Goal: Transaction & Acquisition: Purchase product/service

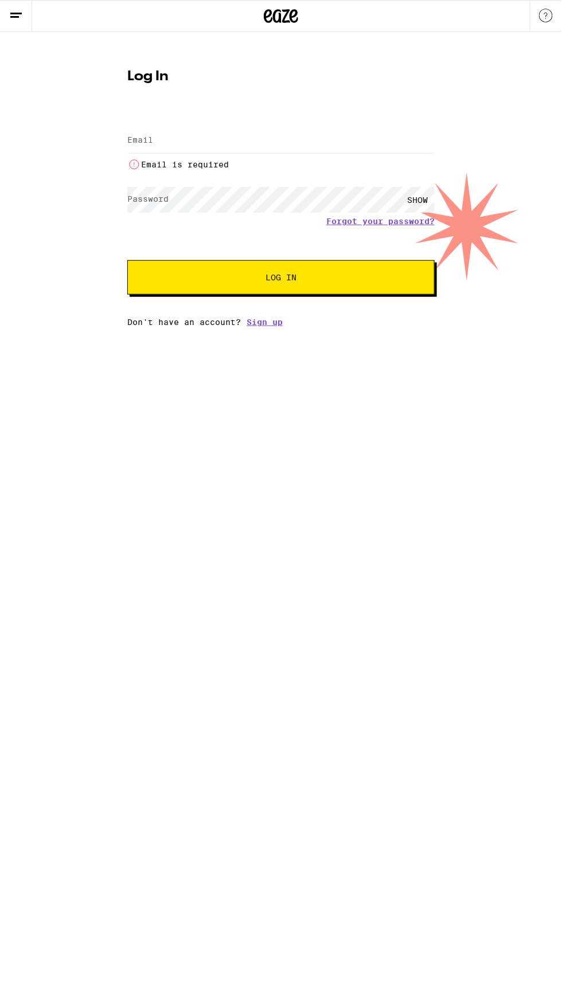
type input "gene.balatayo@gmail.com"
click at [127, 260] on button "Log In" at bounding box center [280, 277] width 307 height 34
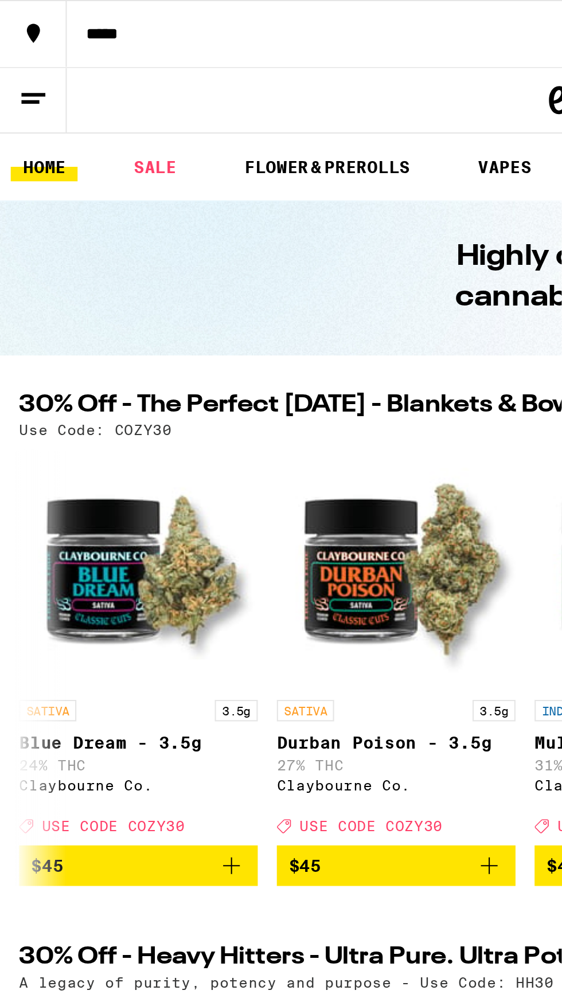
click at [545, 51] on icon at bounding box center [546, 48] width 14 height 14
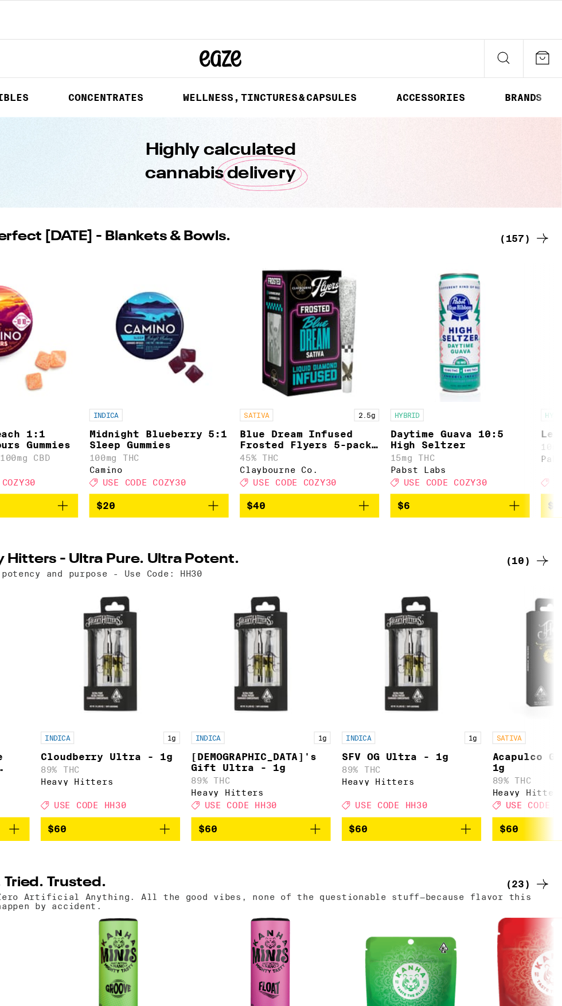
click at [550, 45] on icon at bounding box center [546, 48] width 14 height 14
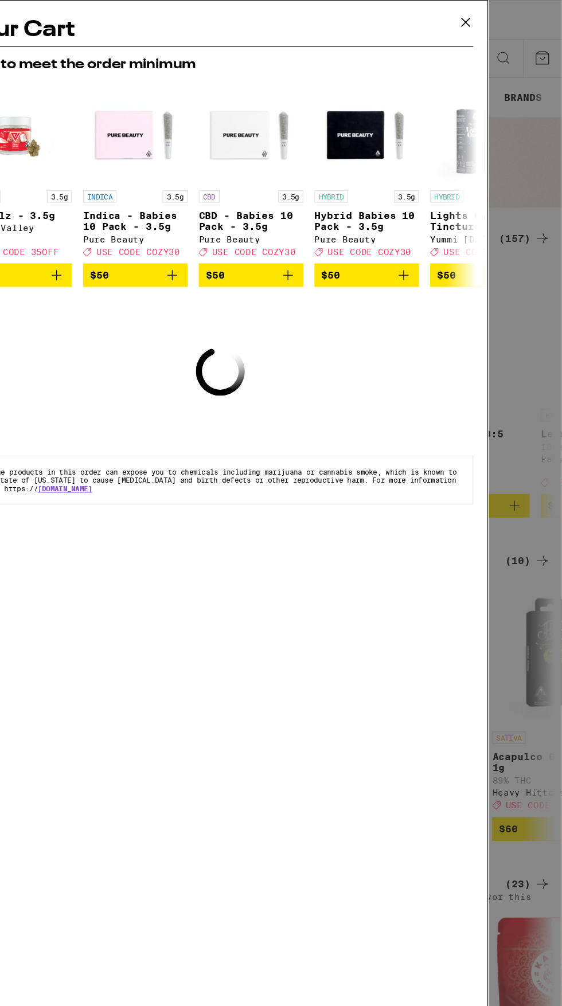
click at [483, 21] on icon at bounding box center [482, 18] width 17 height 17
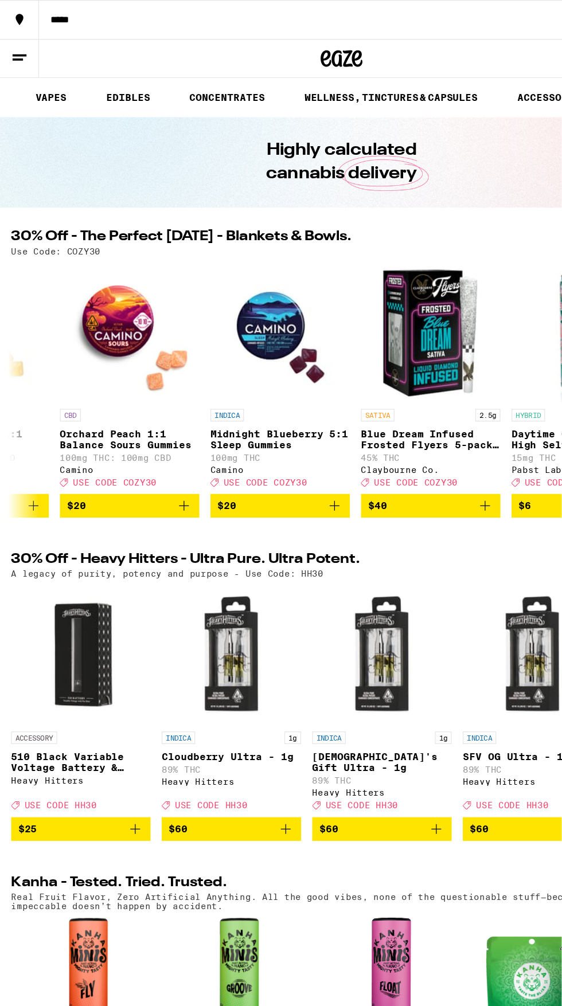
click at [17, 47] on icon at bounding box center [16, 48] width 14 height 14
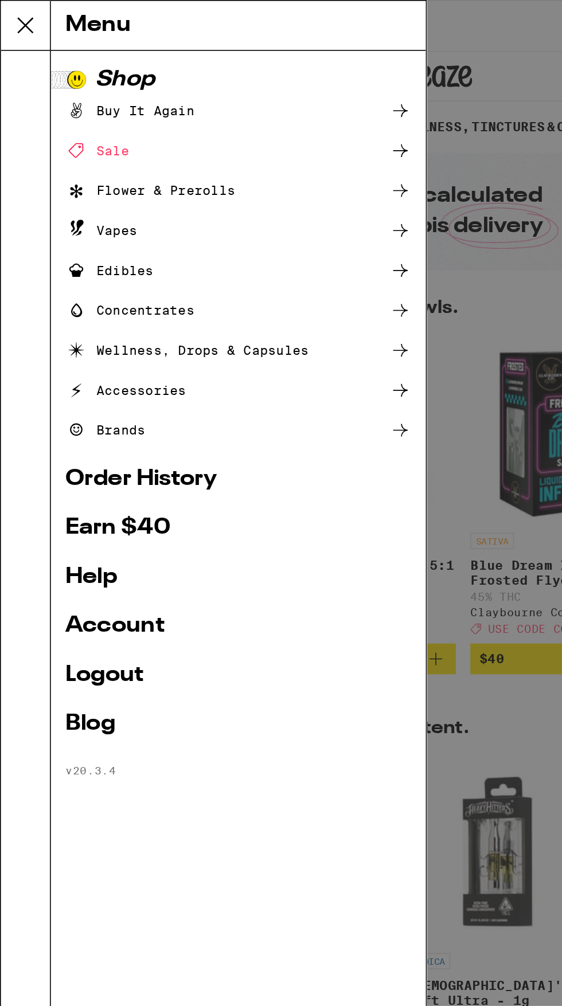
click at [245, 97] on div "Sale" at bounding box center [150, 95] width 218 height 14
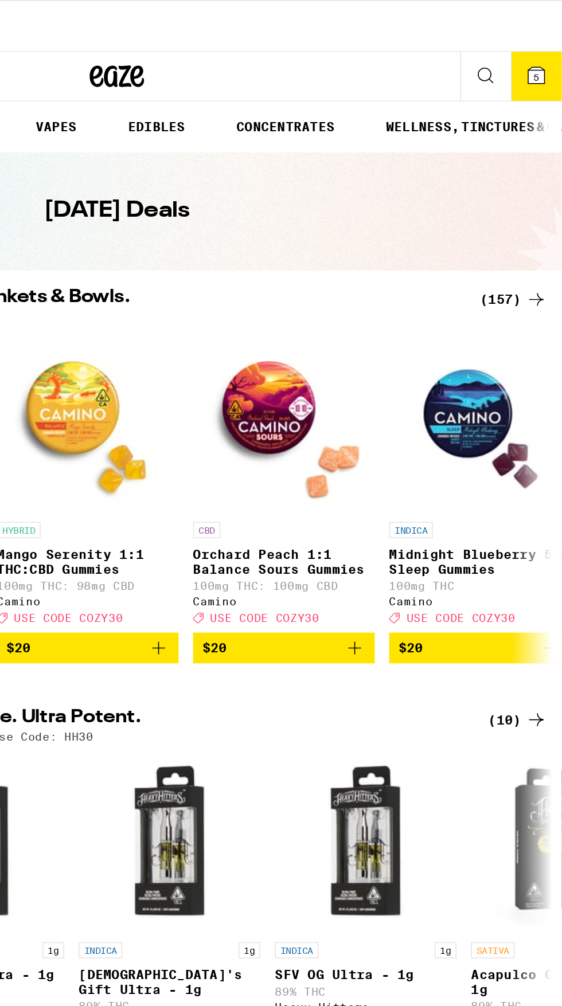
scroll to position [0, 796]
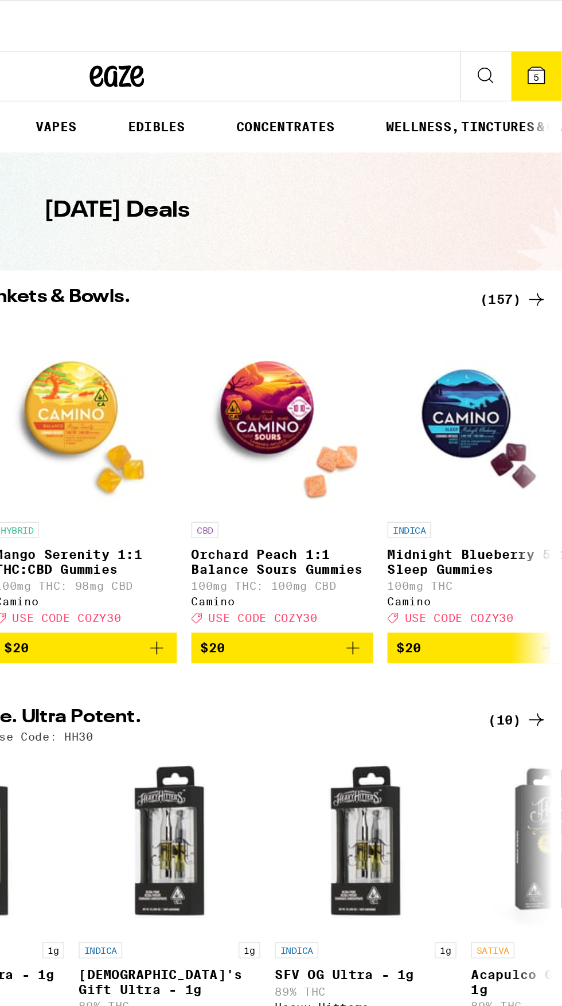
click at [537, 191] on div "(157)" at bounding box center [531, 189] width 42 height 14
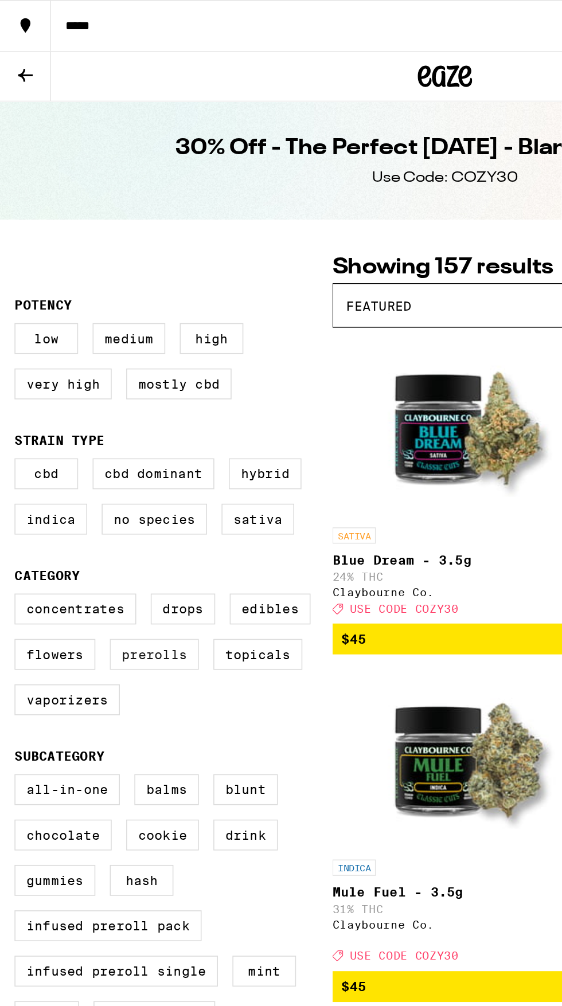
click at [107, 421] on label "Prerolls" at bounding box center [97, 413] width 56 height 19
click at [12, 377] on input "Prerolls" at bounding box center [11, 377] width 1 height 1
checkbox input "true"
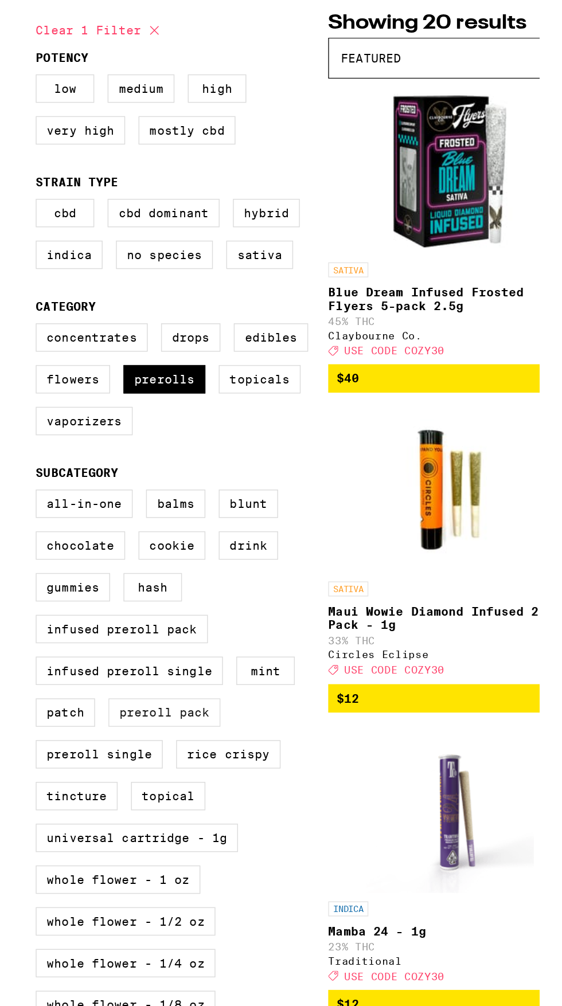
click at [105, 652] on label "Preroll Pack" at bounding box center [97, 641] width 77 height 19
click at [12, 491] on input "Preroll Pack" at bounding box center [11, 491] width 1 height 1
checkbox input "true"
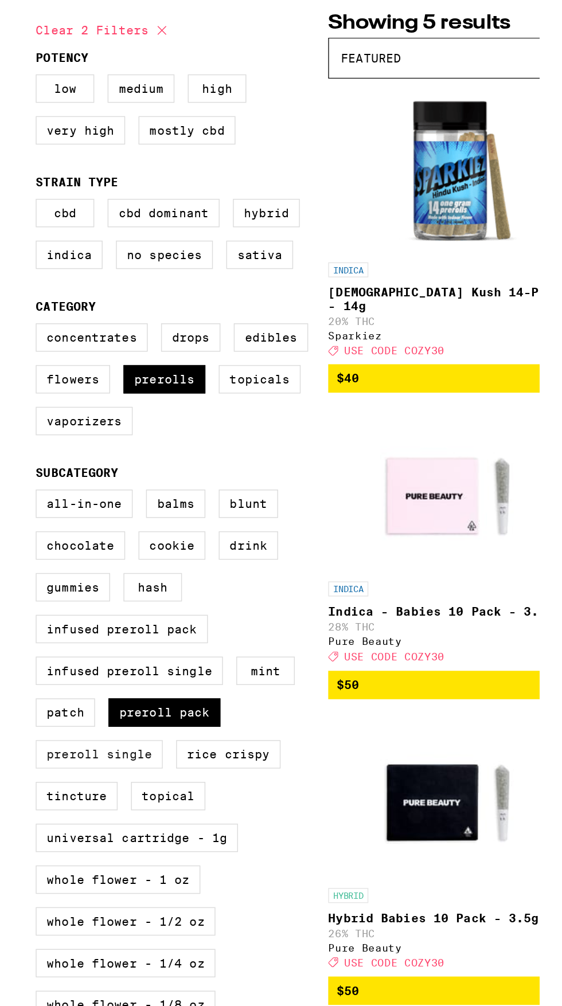
click at [48, 680] on label "Preroll Single" at bounding box center [52, 670] width 87 height 19
click at [12, 491] on input "Preroll Single" at bounding box center [11, 491] width 1 height 1
checkbox input "true"
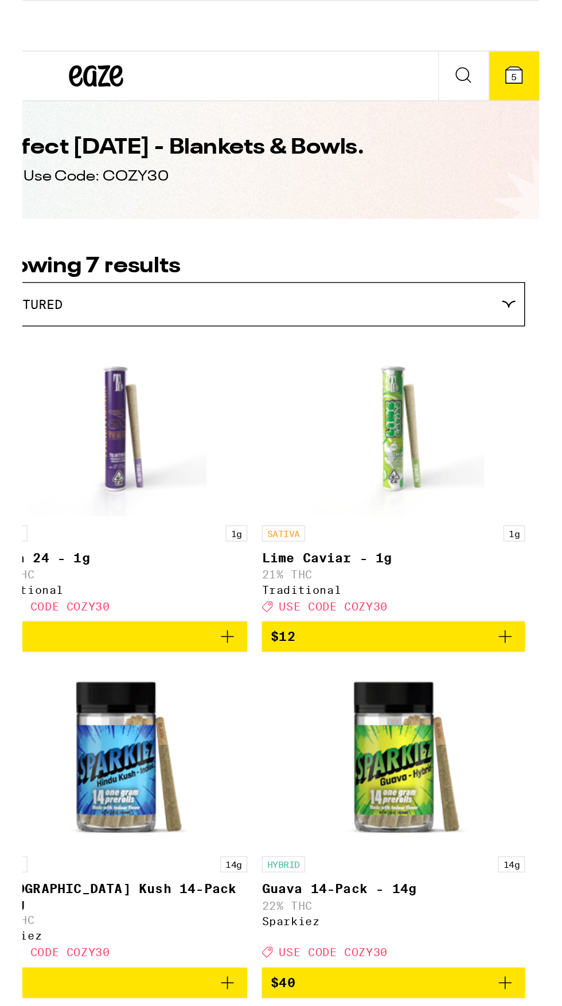
click at [472, 284] on img "Open page for Lime Caviar - 1g from Traditional" at bounding box center [469, 270] width 115 height 115
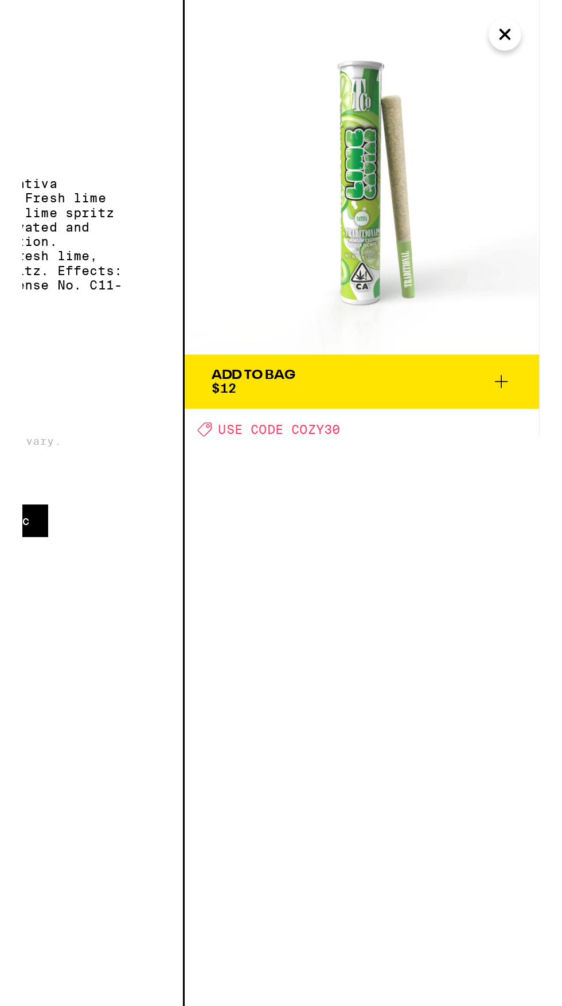
click at [543, 244] on icon at bounding box center [538, 242] width 14 height 14
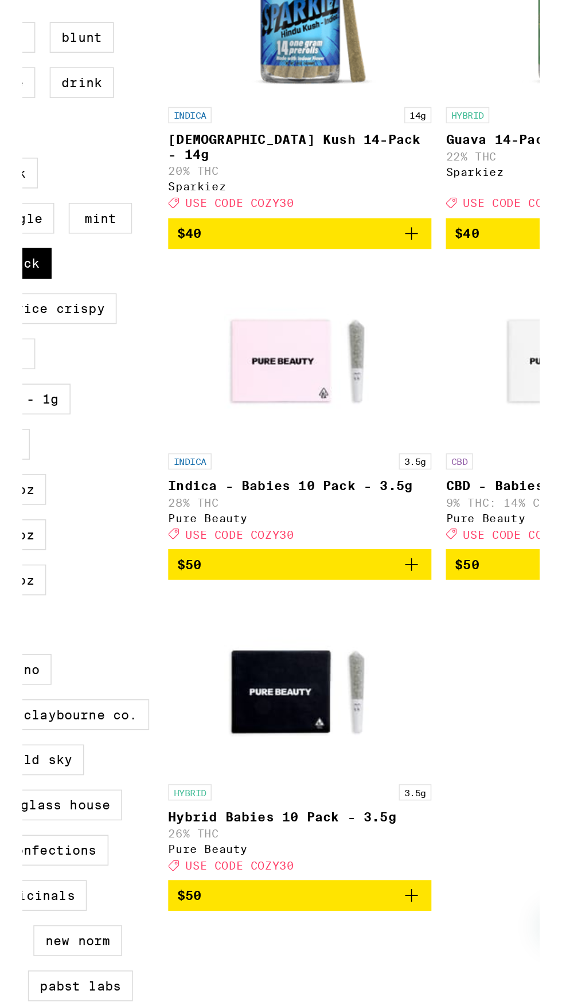
scroll to position [21, 0]
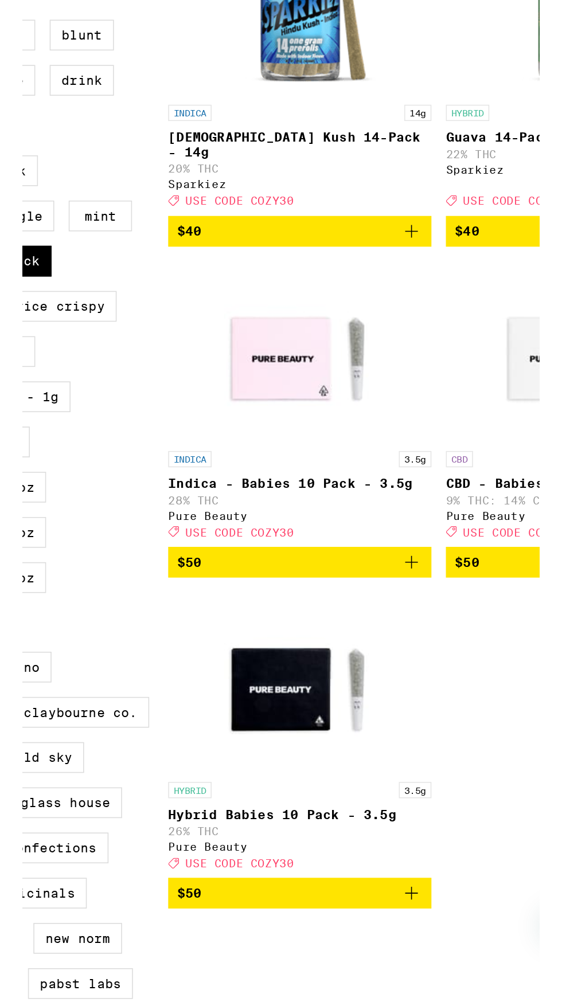
click at [285, 901] on img "Open page for Hybrid Babies 10 Pack - 3.5g from Pure Beauty" at bounding box center [293, 888] width 115 height 115
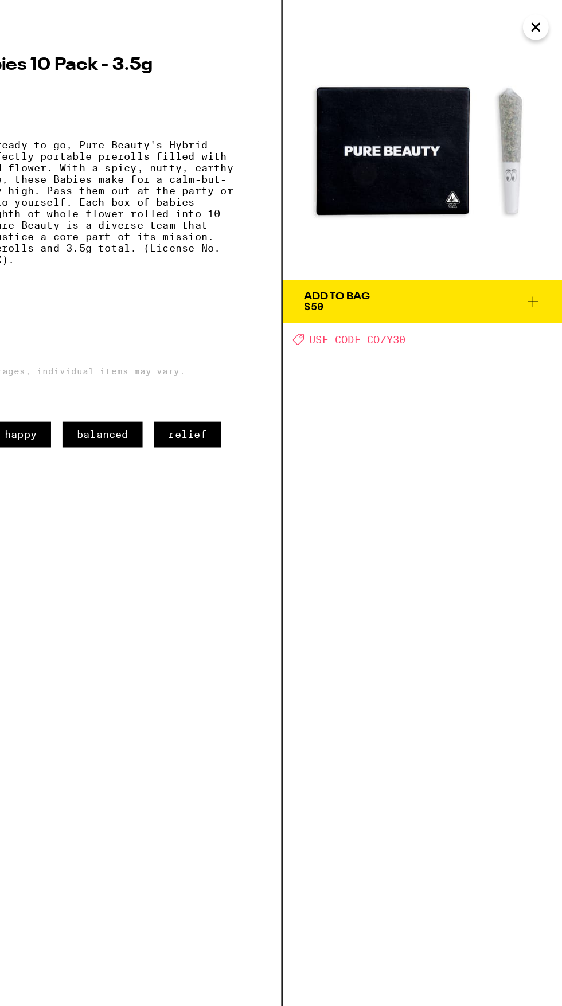
scroll to position [57, 0]
click at [531, 244] on icon at bounding box center [538, 242] width 14 height 14
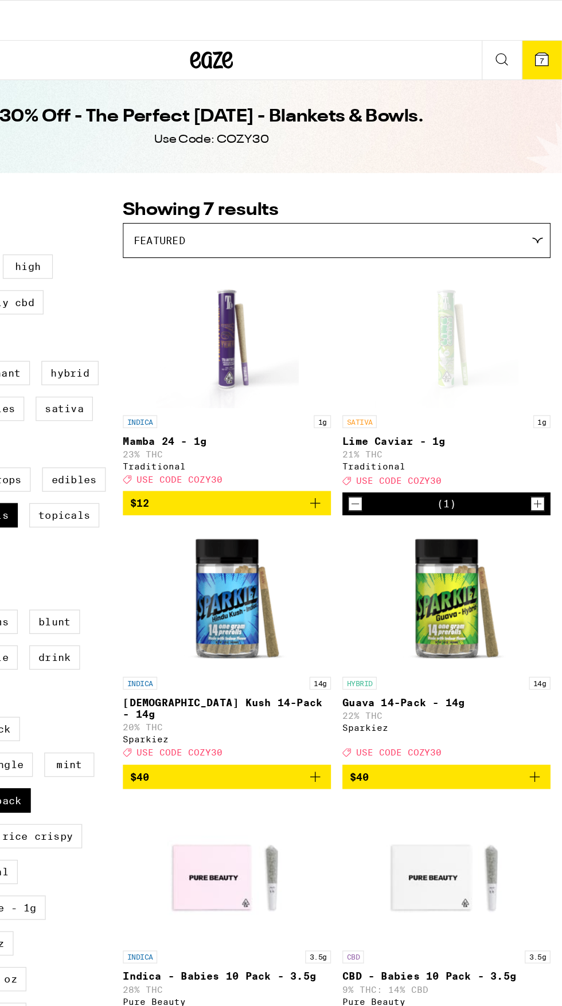
click at [547, 59] on button "7" at bounding box center [546, 48] width 32 height 31
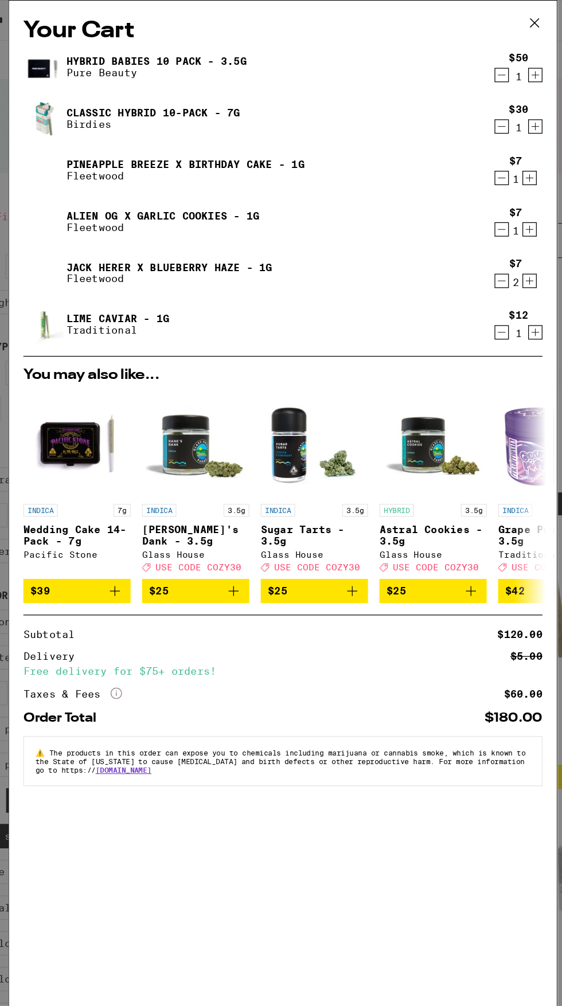
click at [456, 230] on icon "Decrement" at bounding box center [456, 225] width 10 height 14
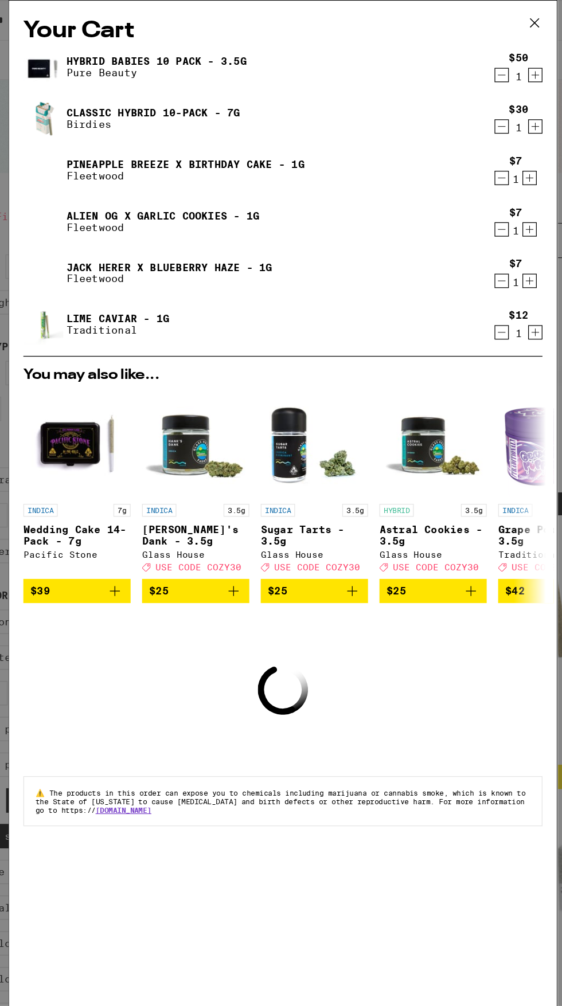
click at [454, 231] on icon "Decrement" at bounding box center [456, 225] width 10 height 14
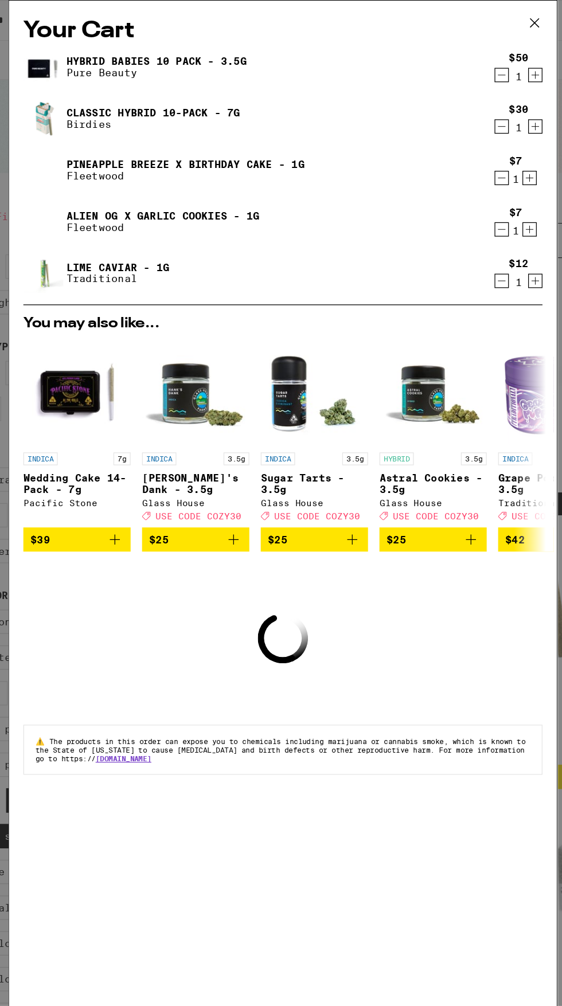
click at [456, 184] on icon "Decrement" at bounding box center [456, 184] width 6 height 0
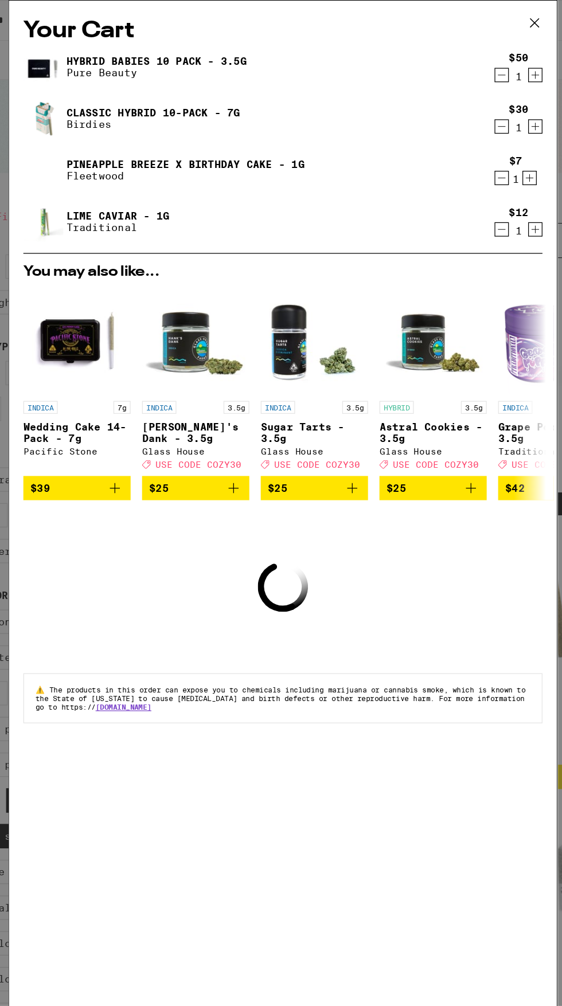
click at [456, 144] on icon "Decrement" at bounding box center [456, 143] width 10 height 14
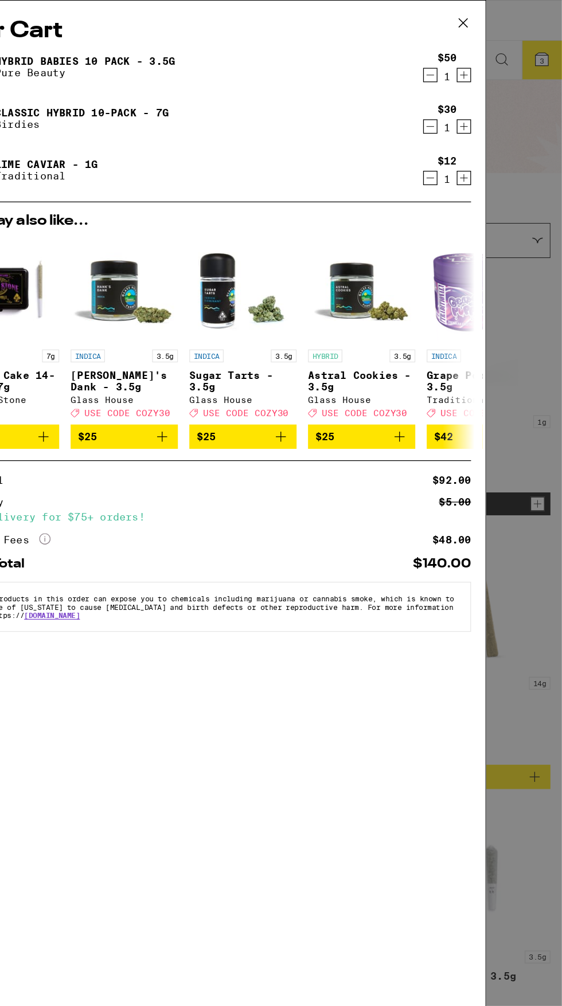
click at [453, 61] on icon "Decrement" at bounding box center [456, 60] width 10 height 14
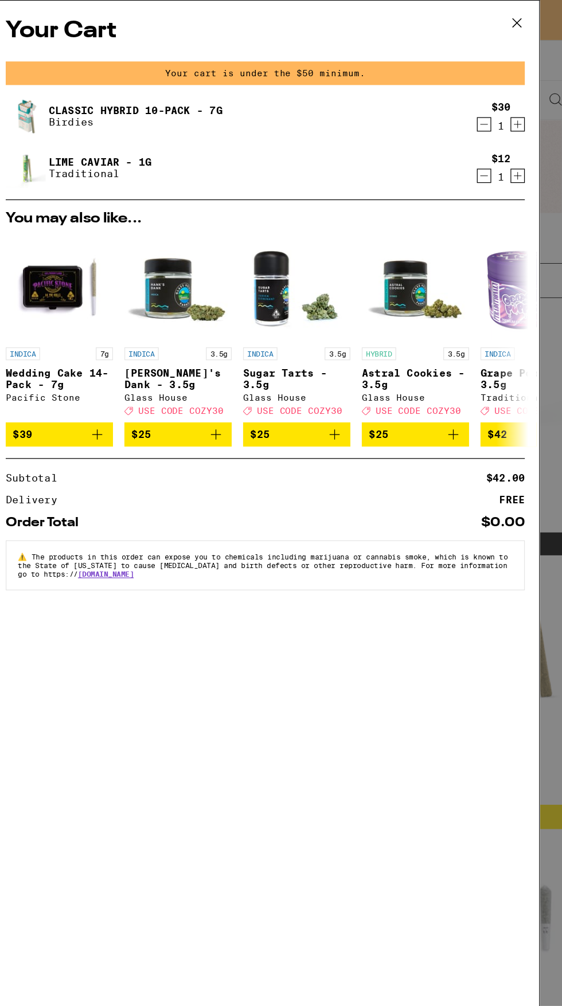
click at [497, 25] on button at bounding box center [483, 19] width 36 height 37
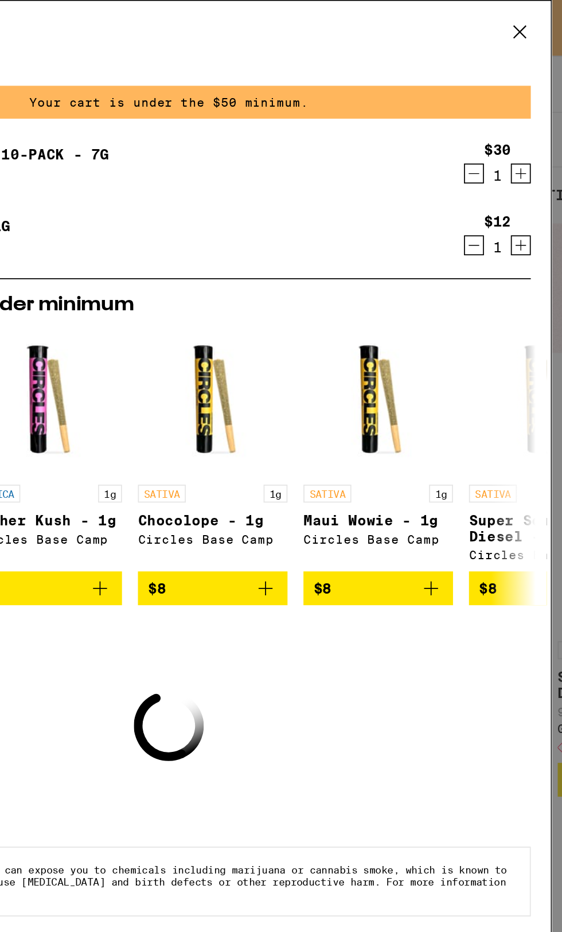
click at [488, 18] on icon at bounding box center [482, 18] width 17 height 17
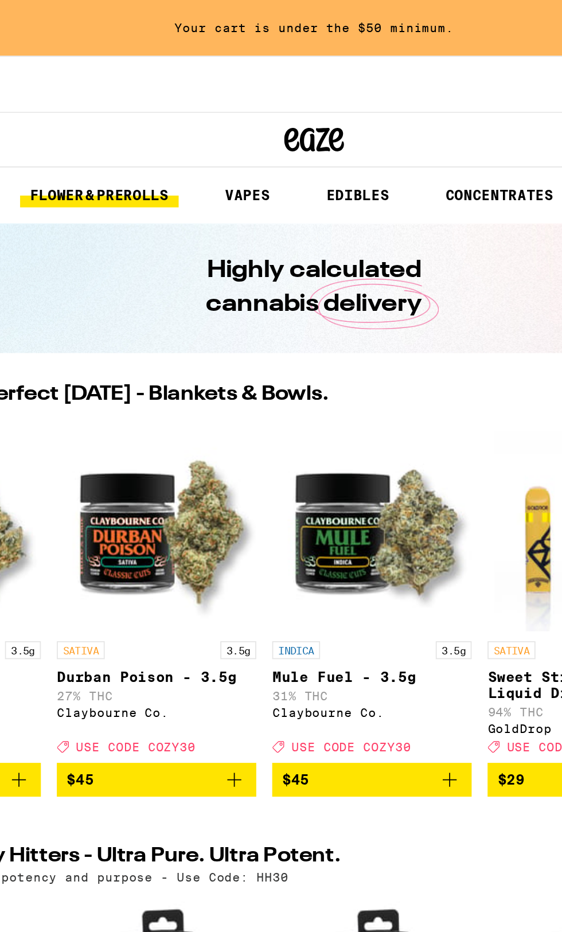
click at [182, 114] on link "FLOWER & PREROLLS" at bounding box center [157, 112] width 91 height 14
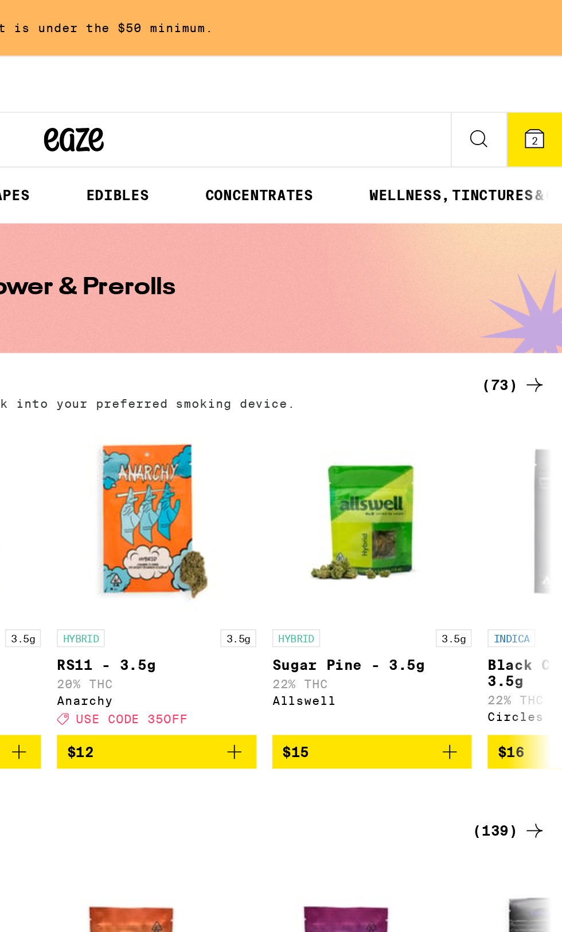
click at [527, 224] on div "(73)" at bounding box center [533, 221] width 37 height 14
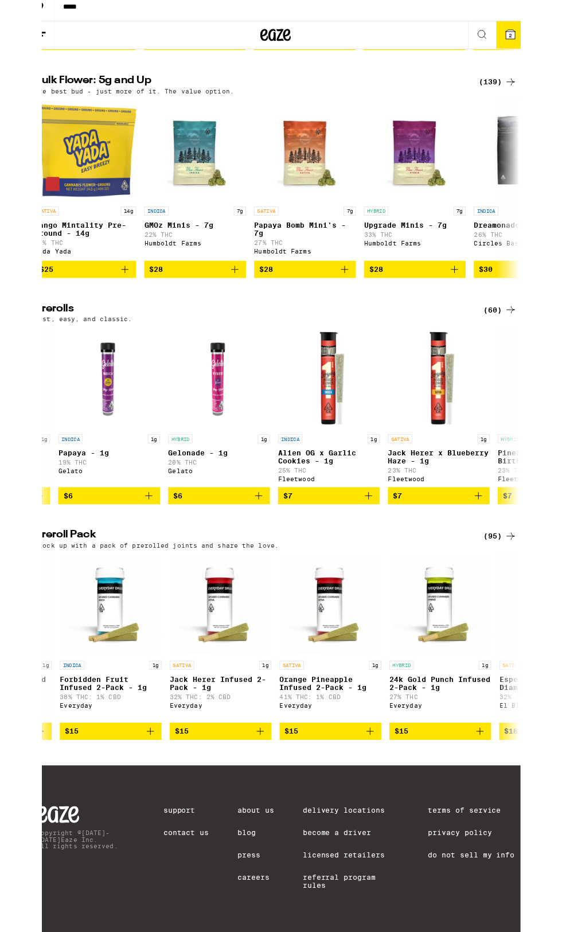
scroll to position [0, 117]
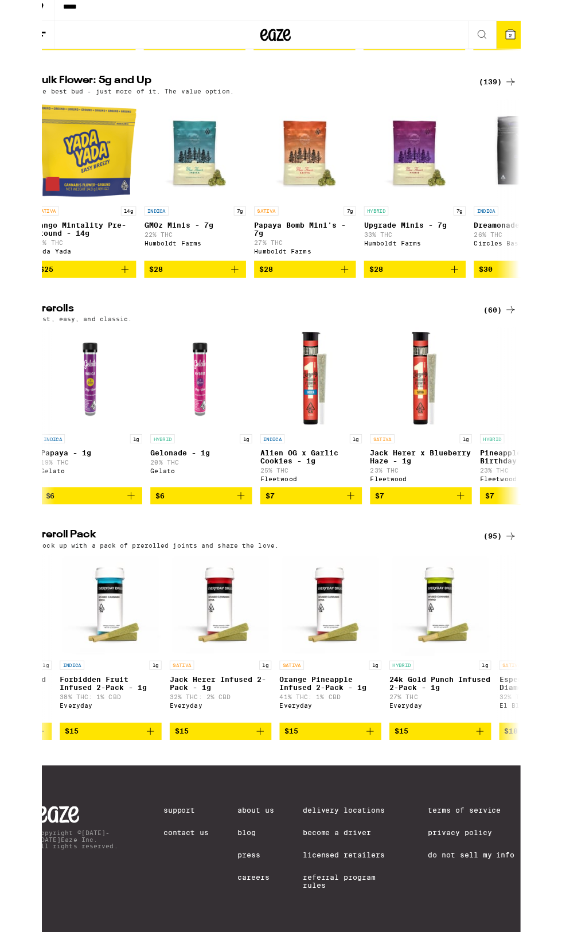
click at [535, 397] on div "(60)" at bounding box center [533, 390] width 37 height 14
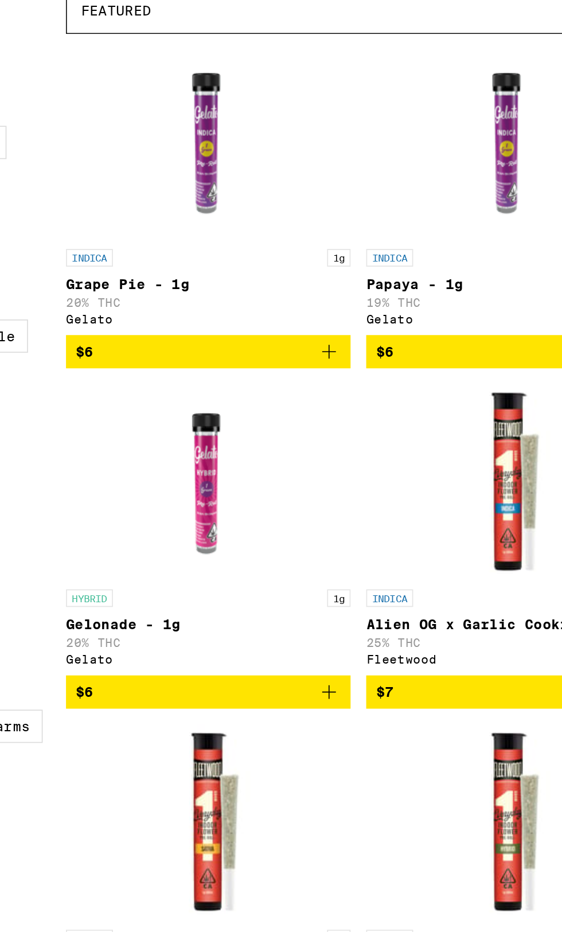
click at [361, 632] on icon "Add to bag" at bounding box center [364, 625] width 14 height 14
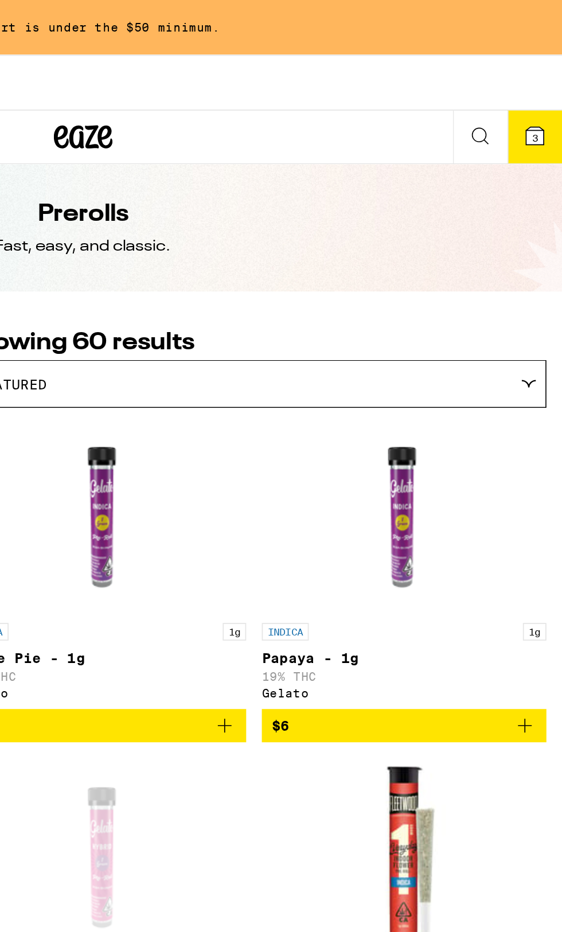
click at [550, 80] on icon at bounding box center [546, 80] width 10 height 10
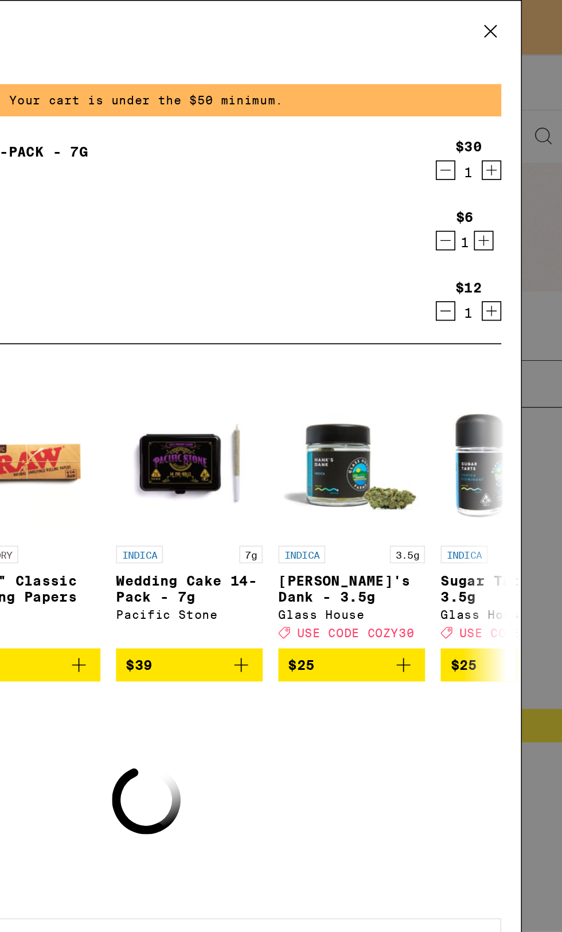
click at [475, 22] on icon at bounding box center [482, 18] width 17 height 17
click at [490, 30] on div "Your Cart Your cart is under the $50 minimum. Classic Hybrid 10-Pack - 7g Birdi…" at bounding box center [281, 466] width 562 height 932
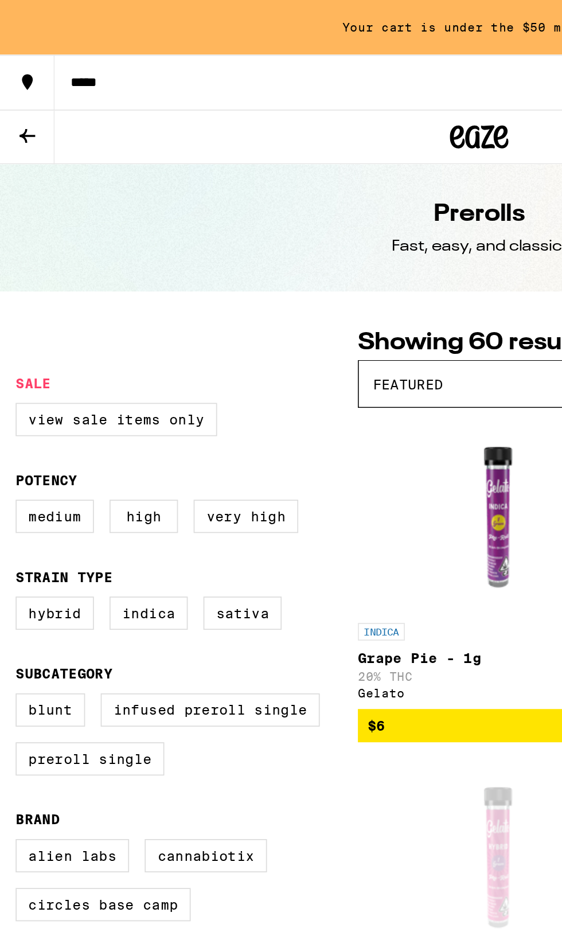
click at [18, 81] on div "Your Cart Your cart is under the $50 minimum. Classic Hybrid 10-Pack - 7g Birdi…" at bounding box center [281, 466] width 562 height 932
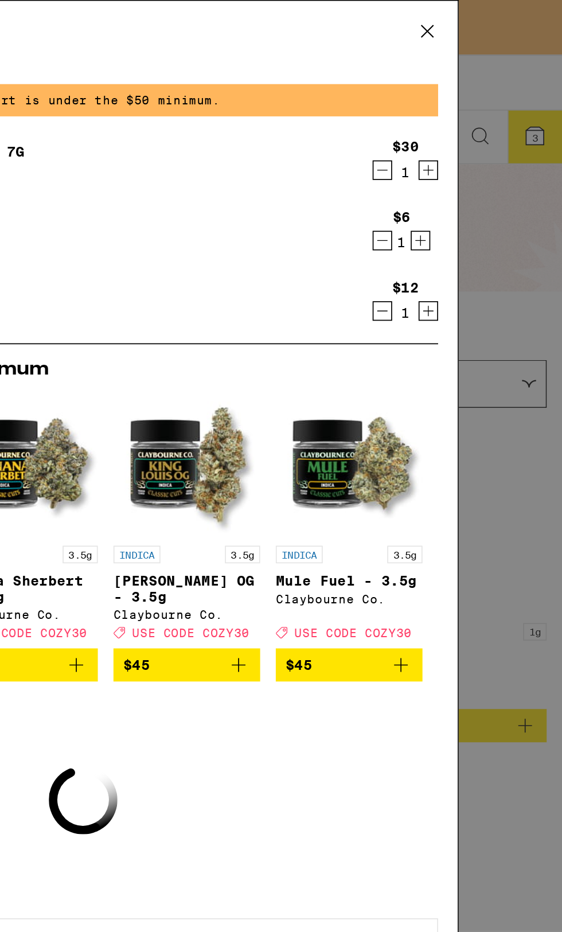
click at [492, 15] on button at bounding box center [483, 19] width 36 height 37
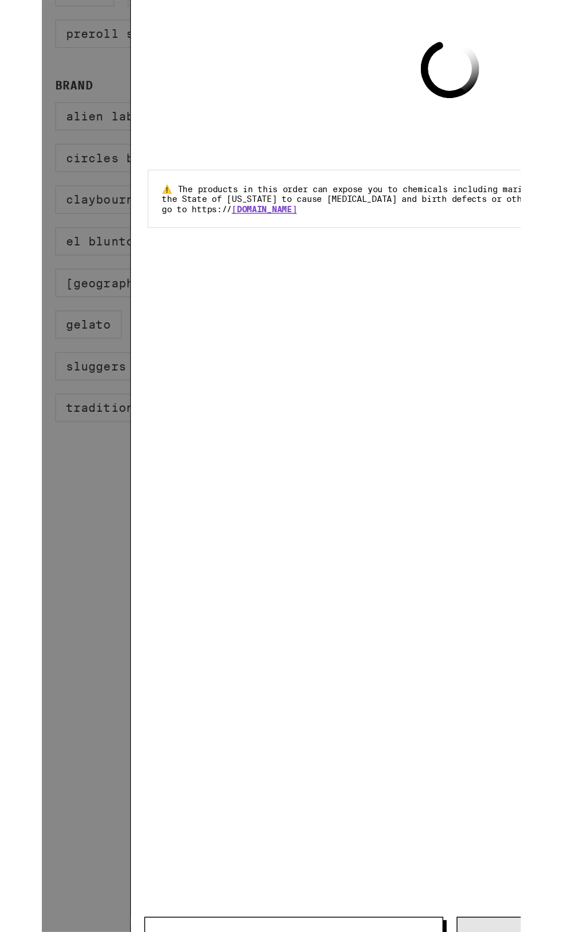
click at [27, 820] on div "Your Cart Your cart is under the $50 minimum. Classic Hybrid 10-Pack - 7g Birdi…" at bounding box center [281, 547] width 562 height 1094
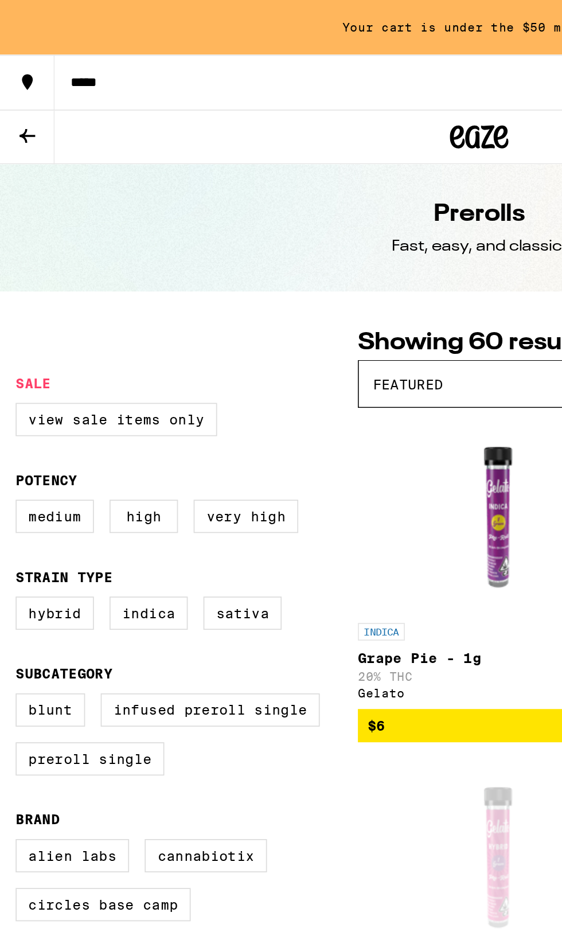
click at [287, 80] on icon at bounding box center [281, 80] width 34 height 21
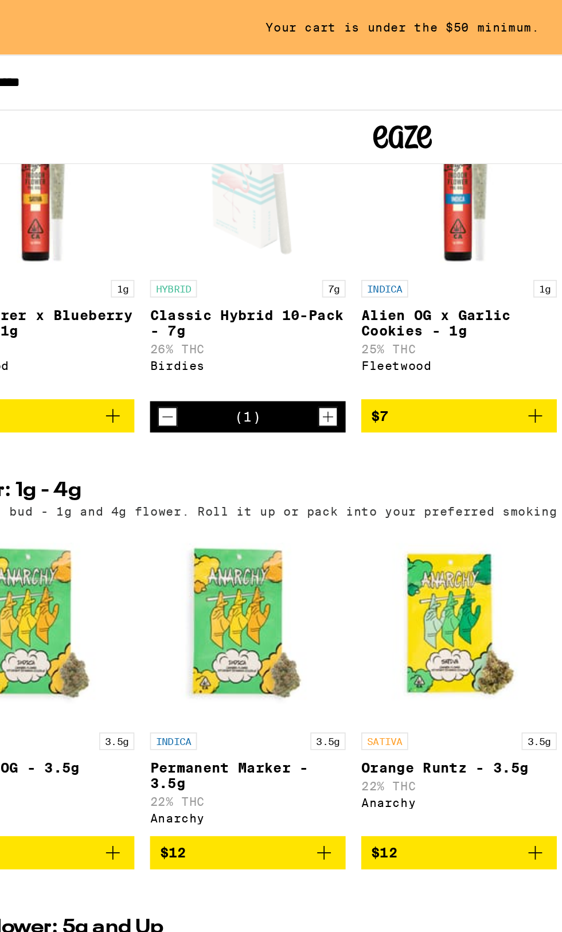
scroll to position [998, 0]
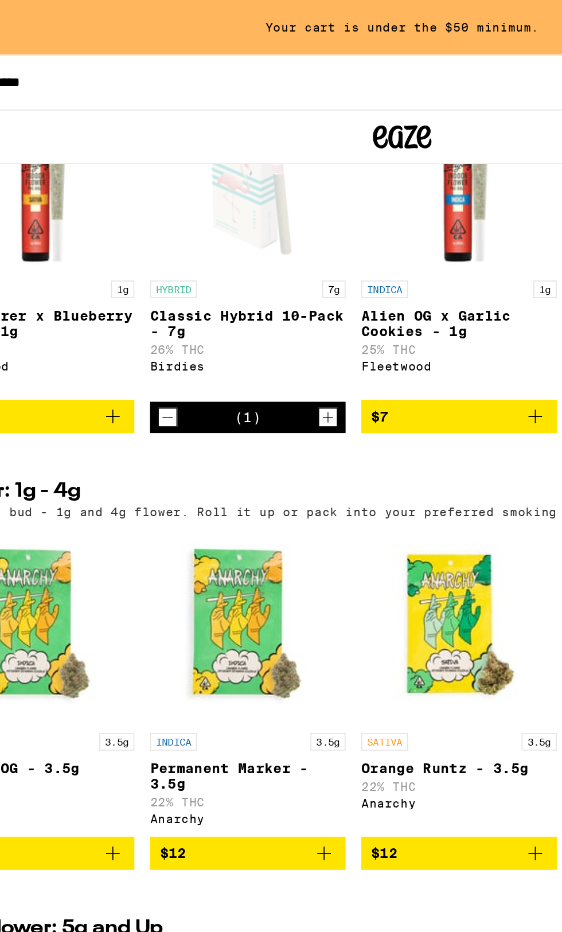
click at [200, 151] on div "Open page for Classic Hybrid 10-Pack - 7g from Birdies" at bounding box center [190, 101] width 115 height 115
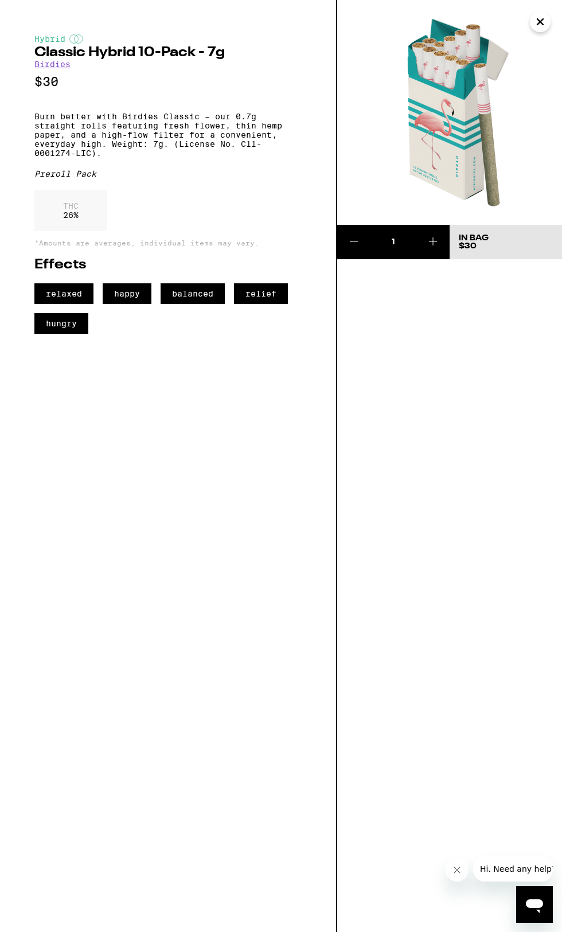
click at [354, 241] on icon at bounding box center [354, 241] width 8 height 0
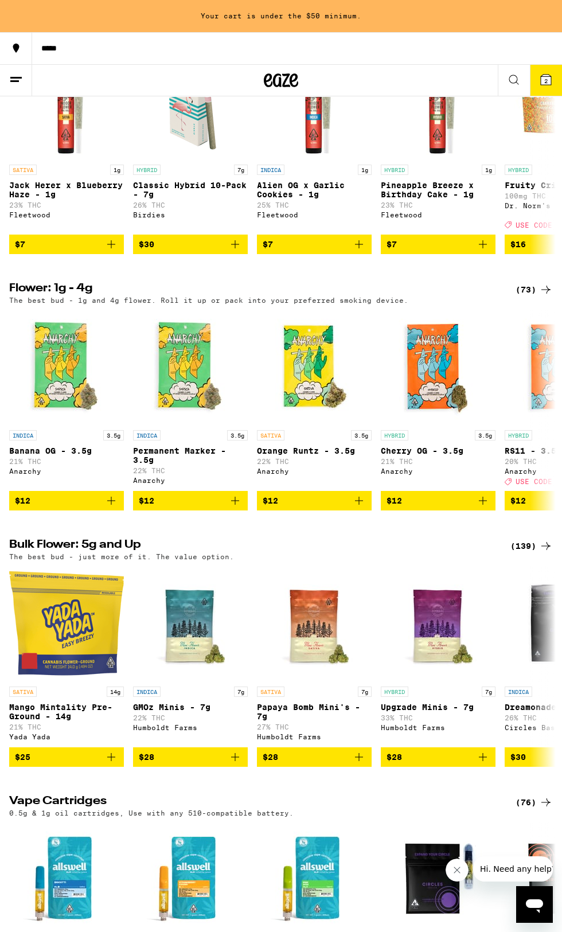
click at [230, 251] on icon "Add to bag" at bounding box center [235, 244] width 14 height 14
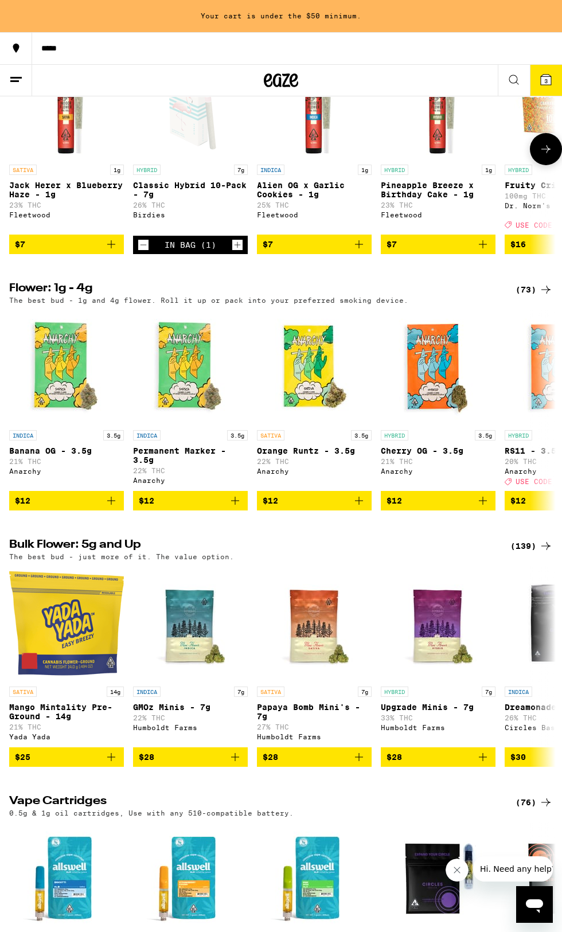
click at [549, 88] on button "3" at bounding box center [546, 80] width 32 height 31
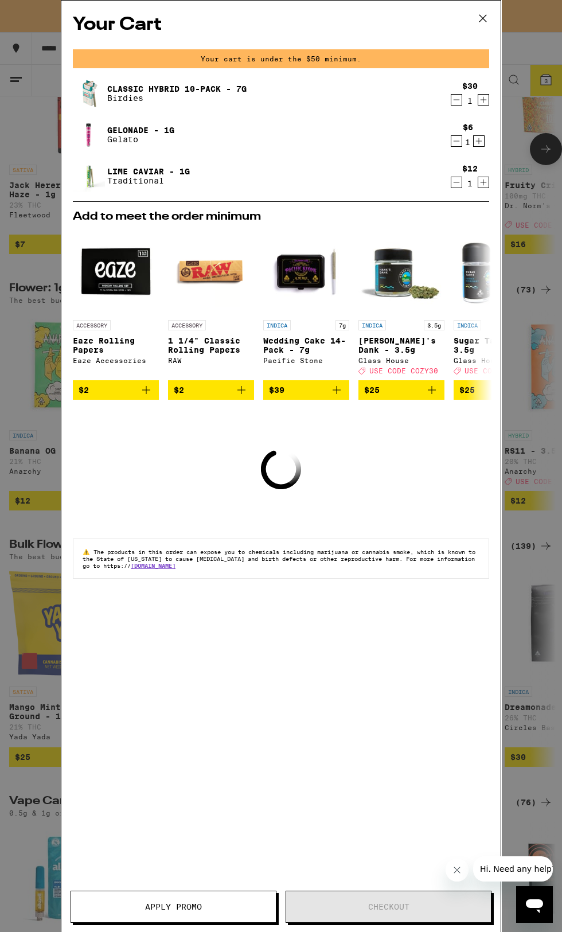
click at [454, 128] on div "$6 1" at bounding box center [467, 135] width 43 height 24
click at [456, 100] on icon "Decrement" at bounding box center [456, 100] width 6 height 0
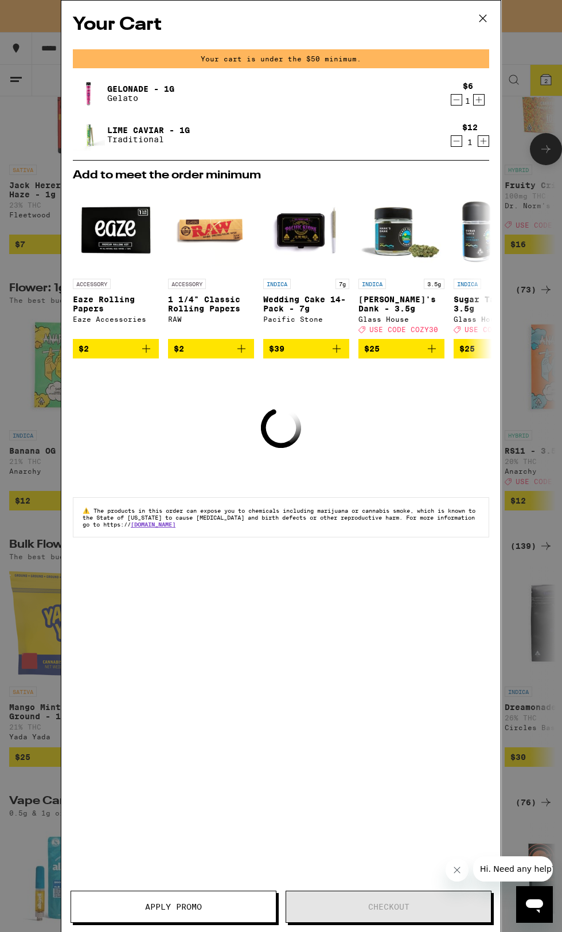
click at [456, 100] on icon "Decrement" at bounding box center [456, 100] width 6 height 0
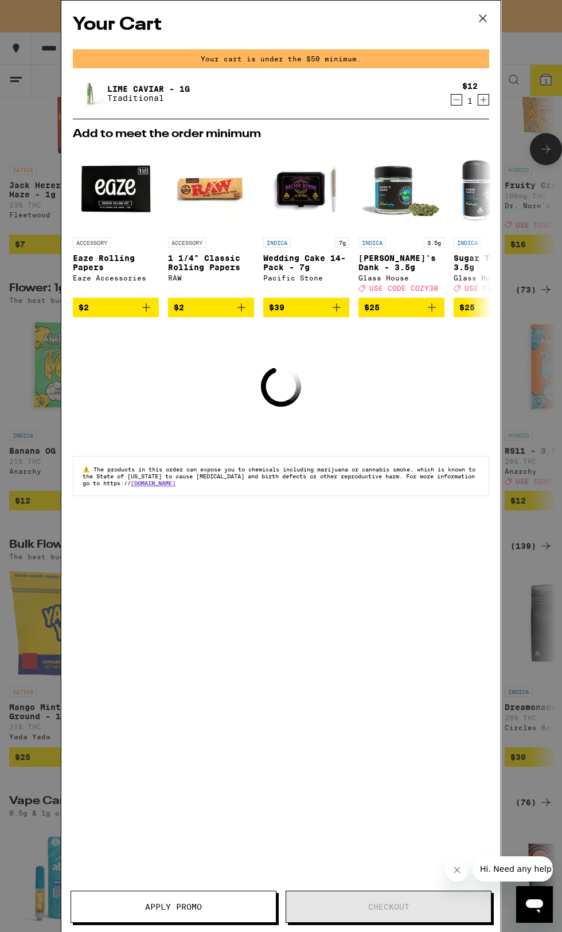
click at [456, 100] on icon "Decrement" at bounding box center [456, 100] width 6 height 0
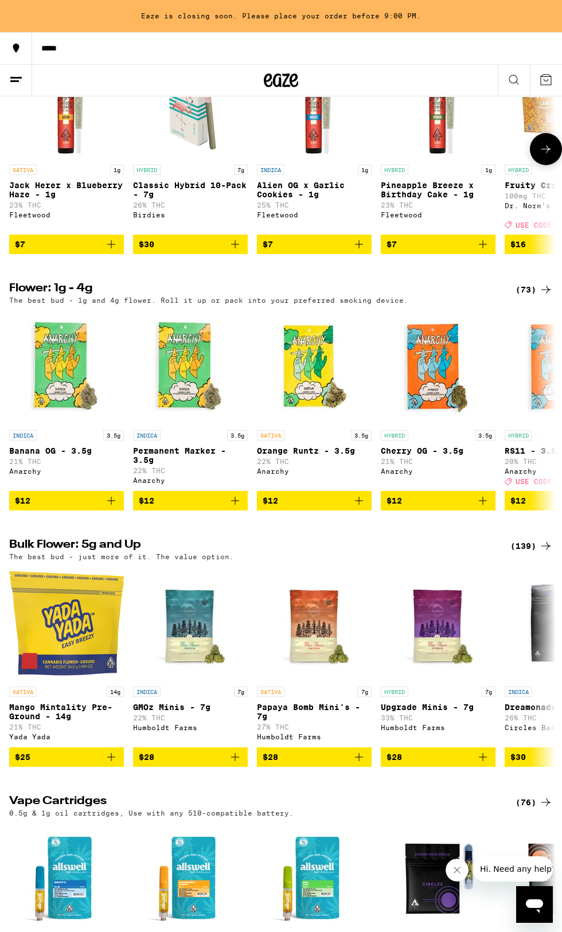
click at [490, 37] on button "*****" at bounding box center [281, 48] width 562 height 32
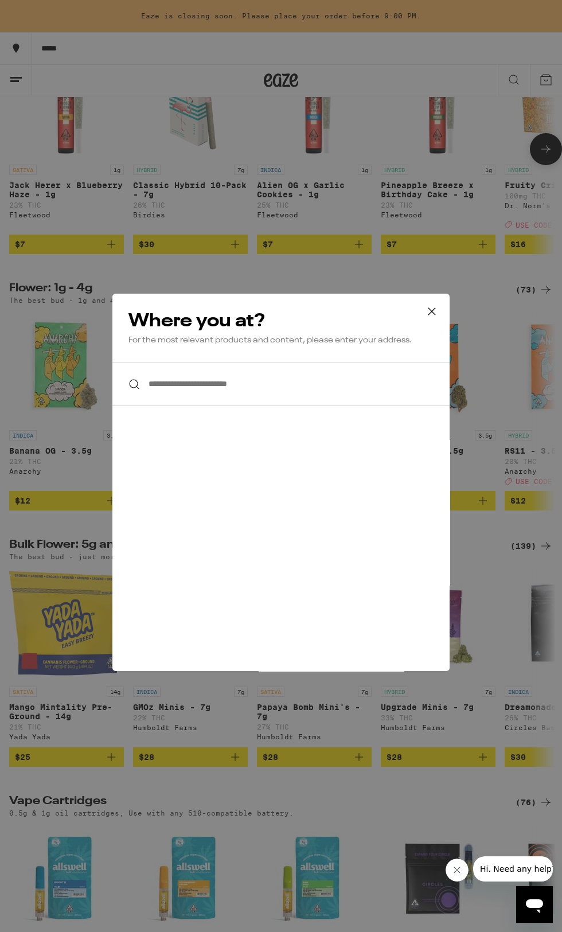
click at [365, 384] on input "**********" at bounding box center [280, 384] width 337 height 44
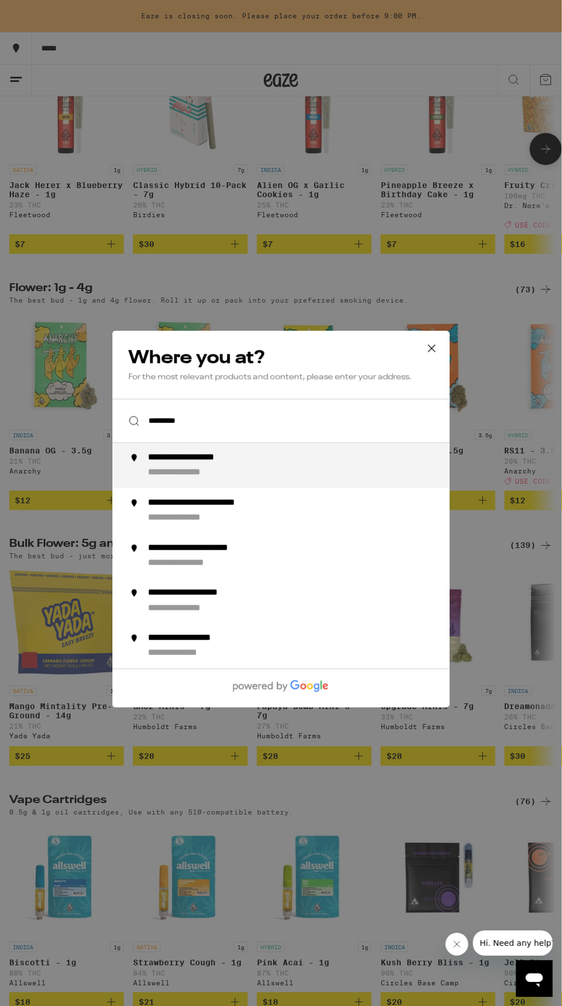
click at [388, 463] on div "**********" at bounding box center [304, 465] width 312 height 27
type input "**********"
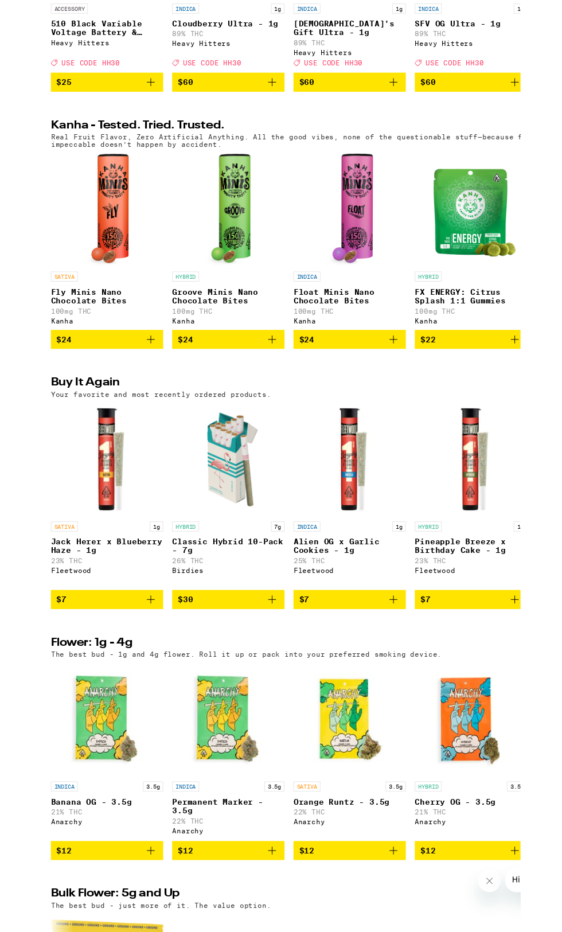
click at [203, 658] on img "Open page for Classic Hybrid 10-Pack - 7g from Birdies" at bounding box center [190, 602] width 115 height 115
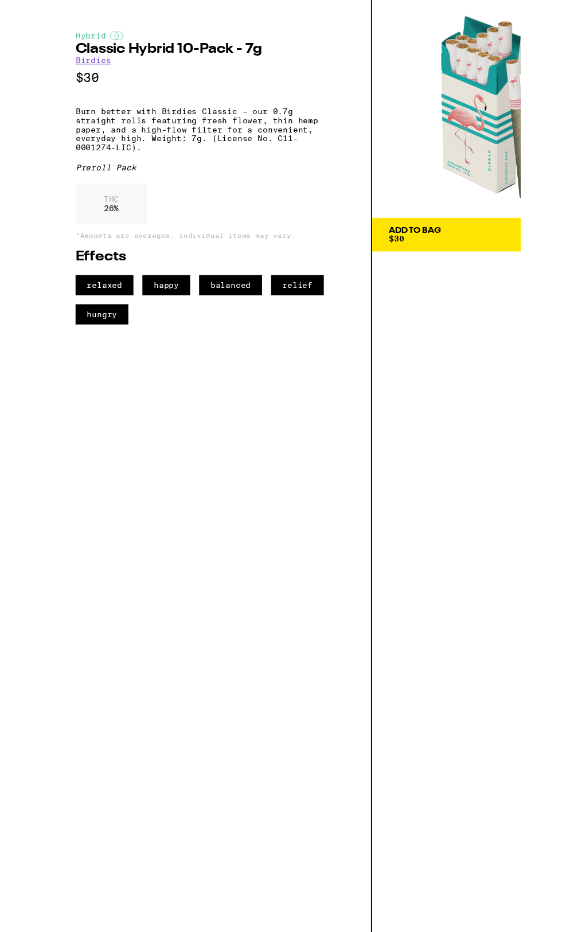
scroll to position [499, 0]
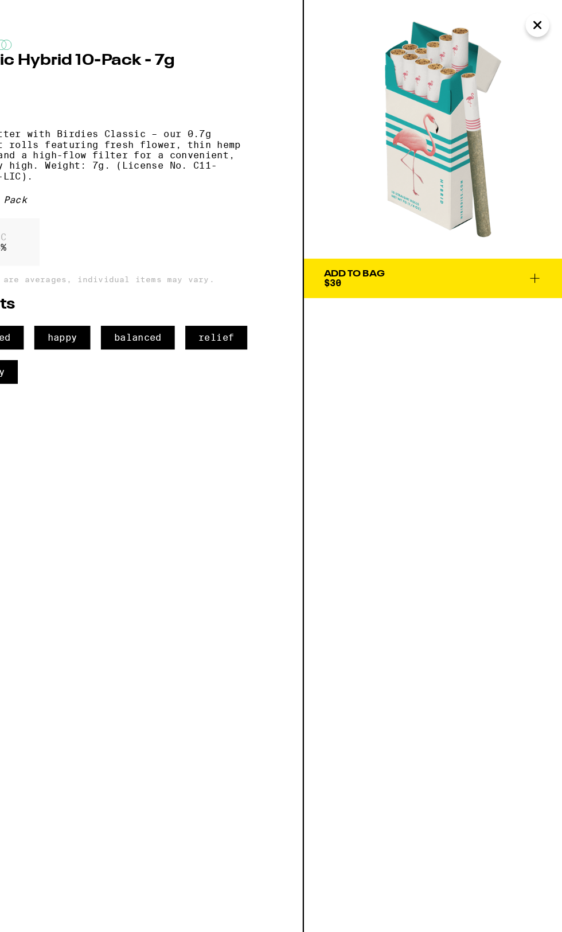
click at [535, 248] on icon at bounding box center [538, 242] width 14 height 14
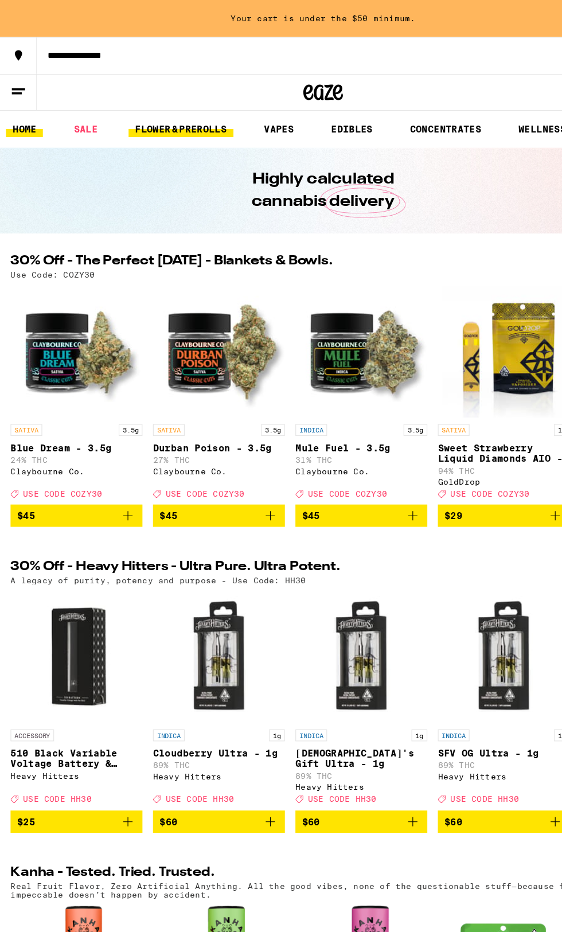
click at [189, 118] on link "FLOWER & PREROLLS" at bounding box center [157, 112] width 91 height 14
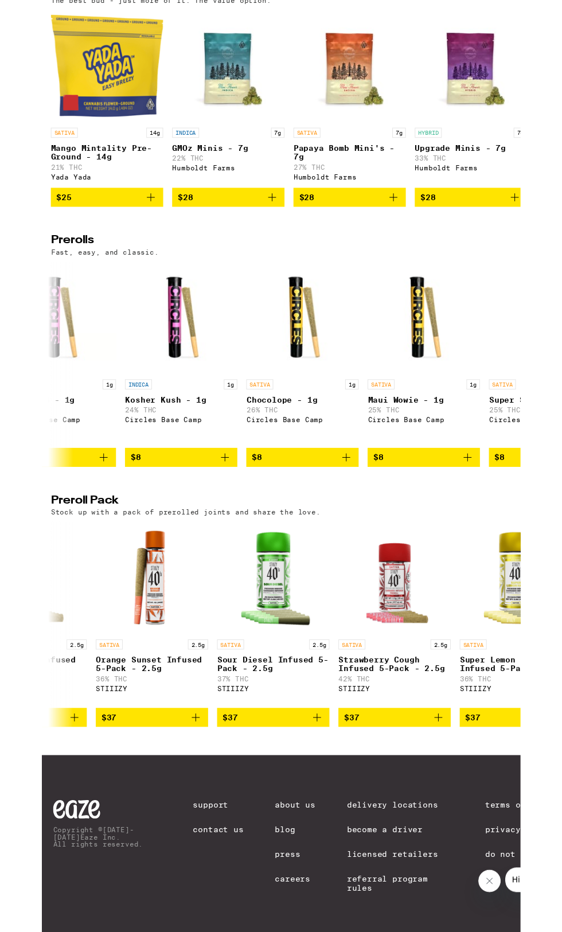
scroll to position [0, 792]
click at [38, 373] on h2 "Prerolls" at bounding box center [252, 380] width 487 height 14
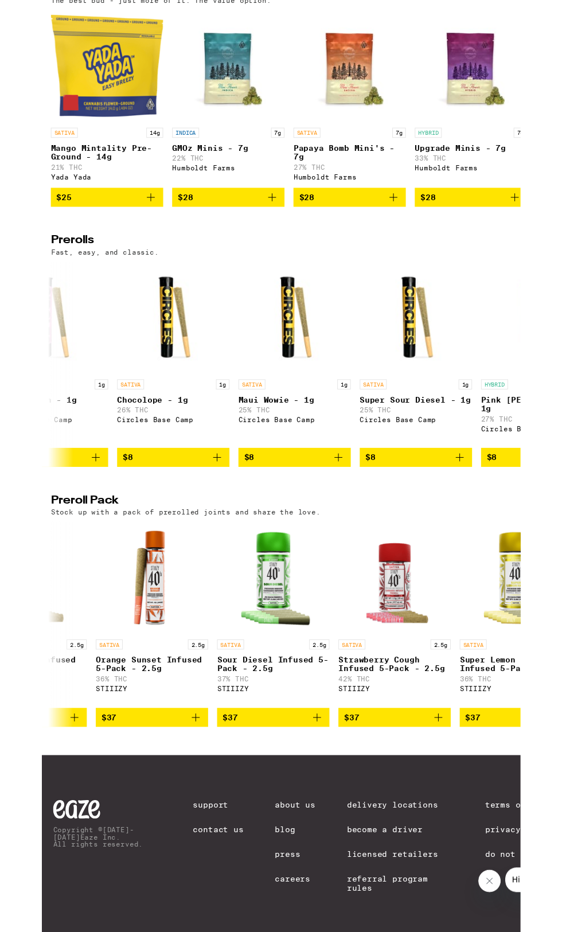
scroll to position [0, 942]
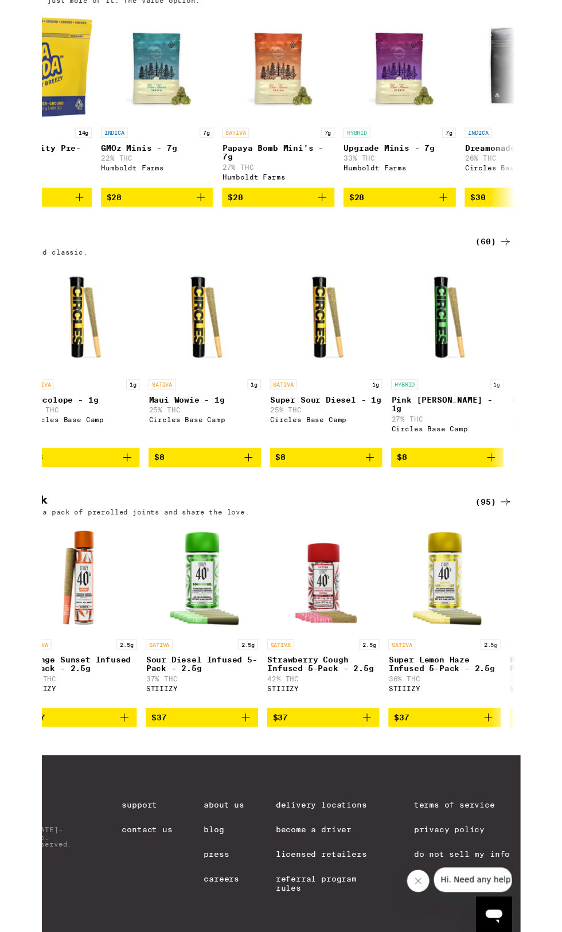
click at [538, 386] on div "Fast, easy, and classic." at bounding box center [280, 389] width 543 height 7
click at [529, 373] on div "(60)" at bounding box center [533, 380] width 37 height 14
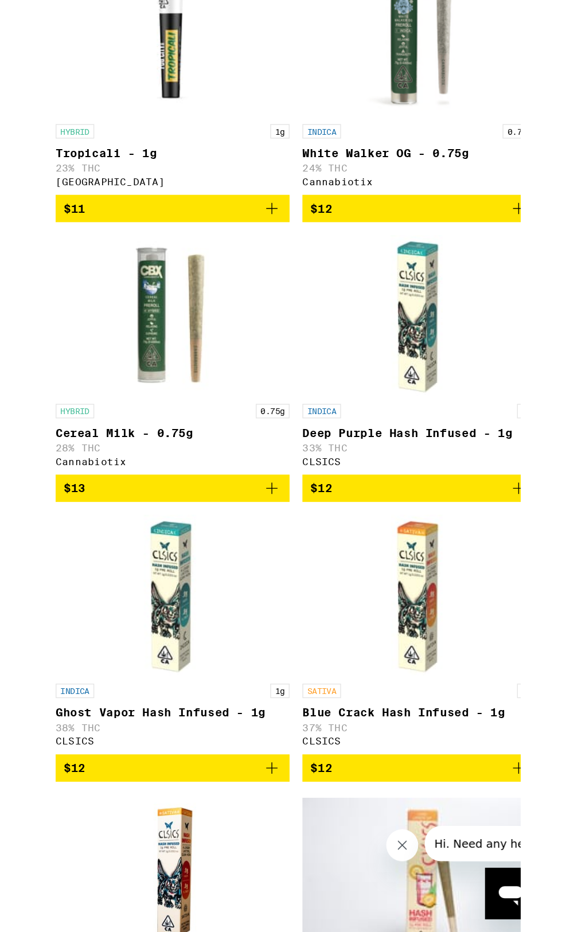
scroll to position [1477, 0]
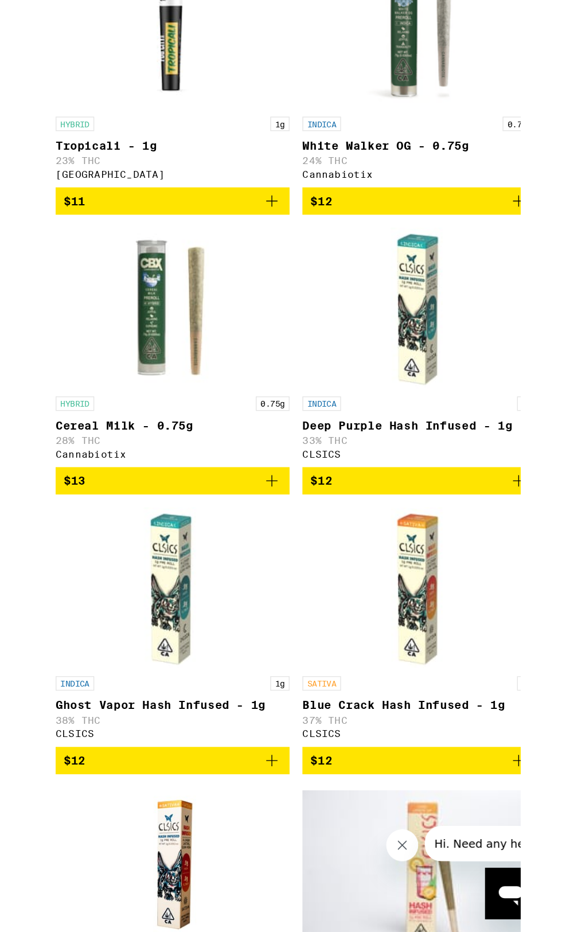
click at [352, 779] on span "$13" at bounding box center [293, 772] width 155 height 14
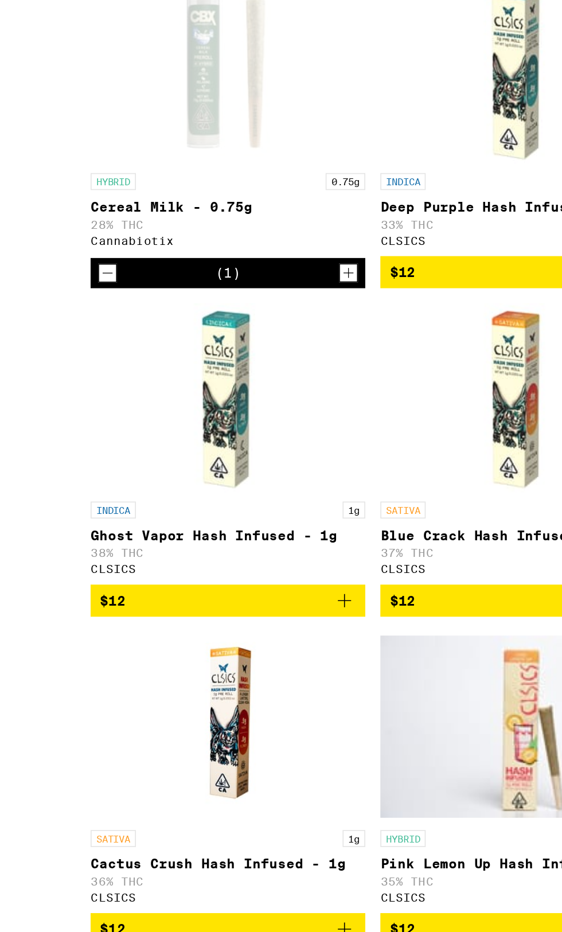
scroll to position [1965, 0]
click at [370, 292] on icon "Increment" at bounding box center [366, 285] width 10 height 14
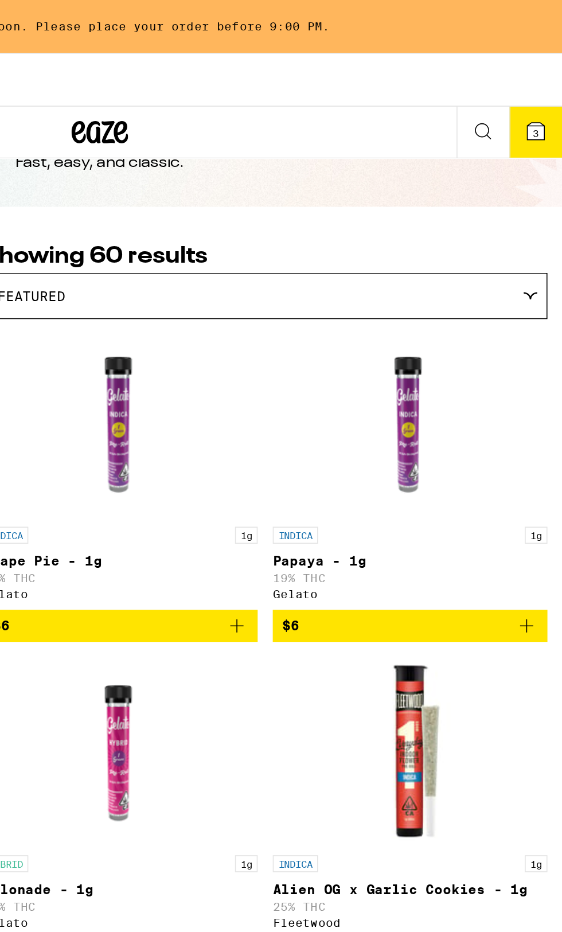
scroll to position [0, 0]
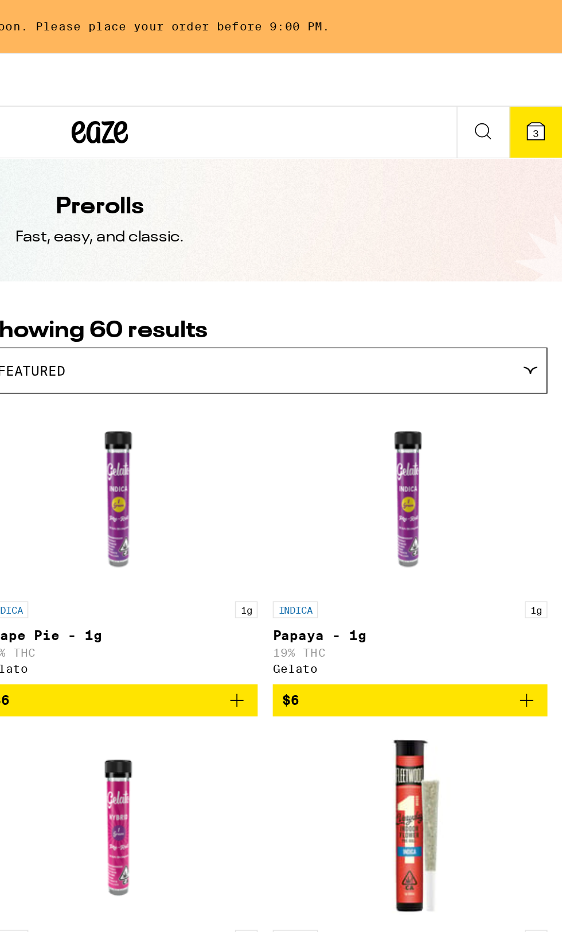
click at [553, 80] on button "3" at bounding box center [546, 80] width 32 height 31
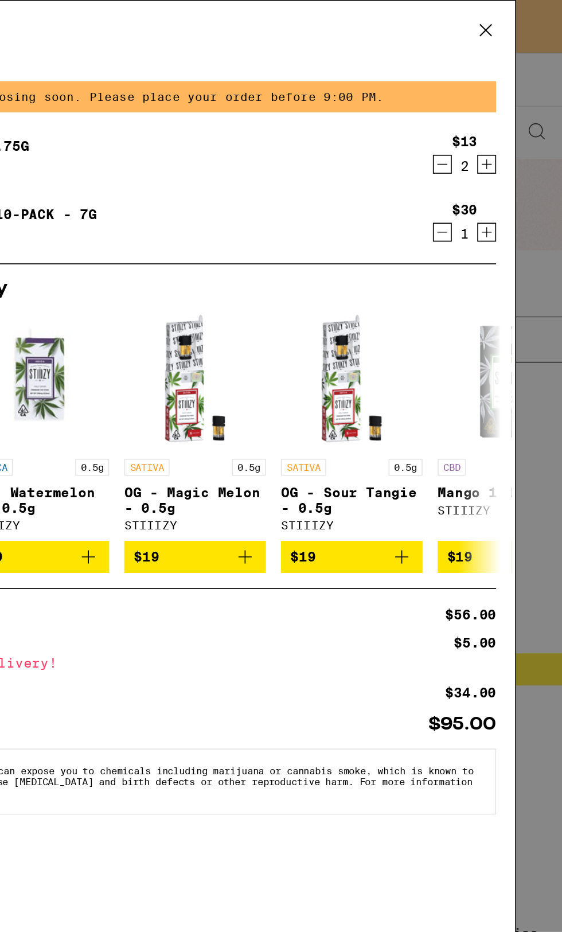
scroll to position [19, 0]
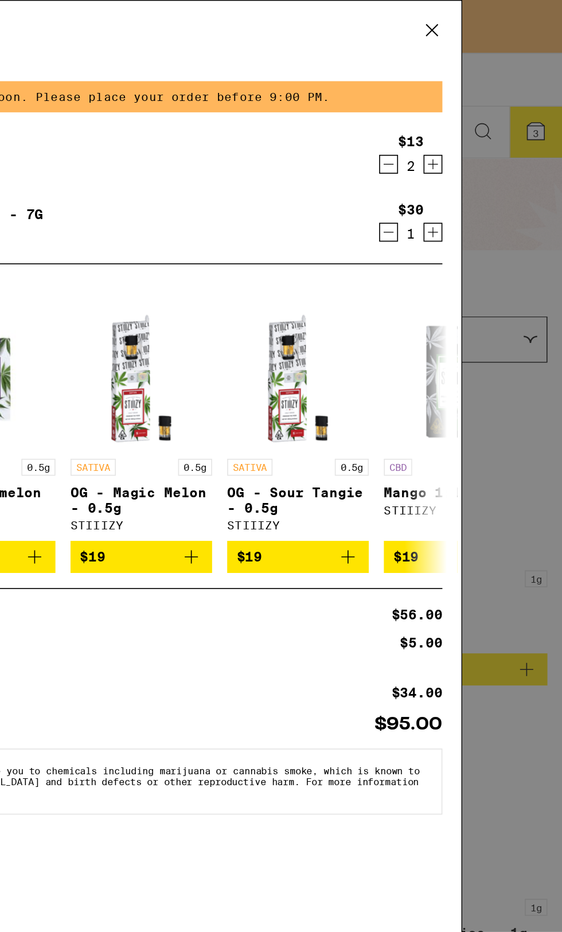
click at [491, 14] on icon at bounding box center [482, 18] width 17 height 17
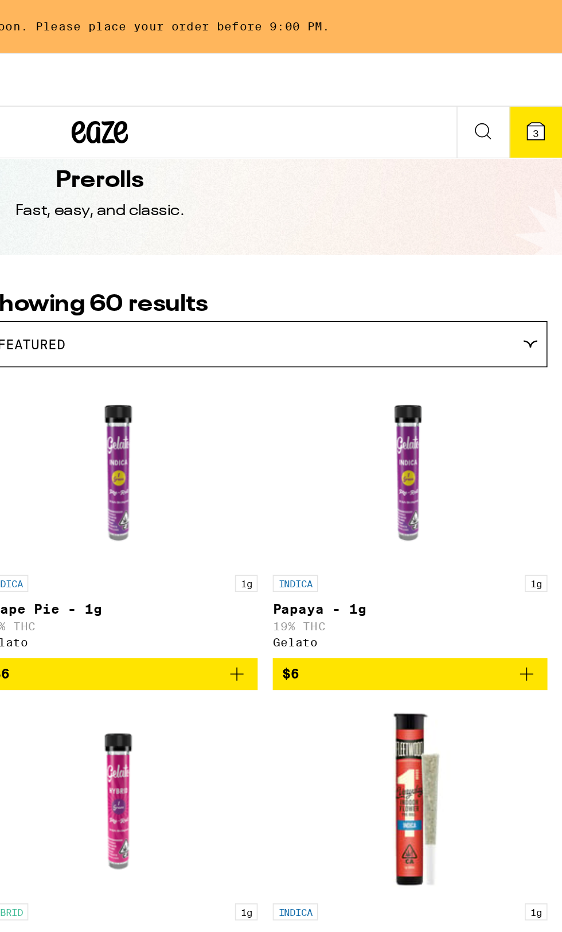
scroll to position [16, 0]
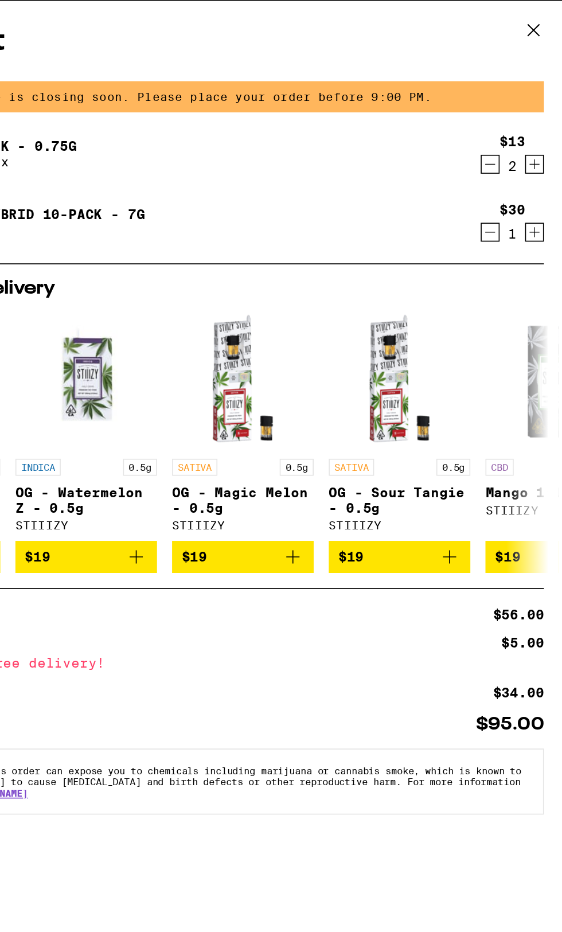
scroll to position [19, 0]
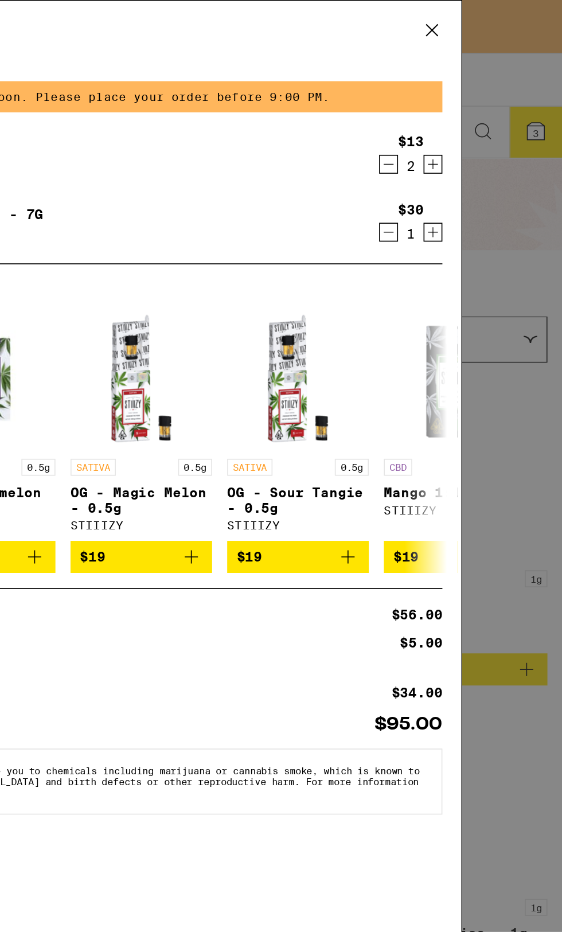
click at [460, 104] on icon "Decrement" at bounding box center [456, 100] width 10 height 14
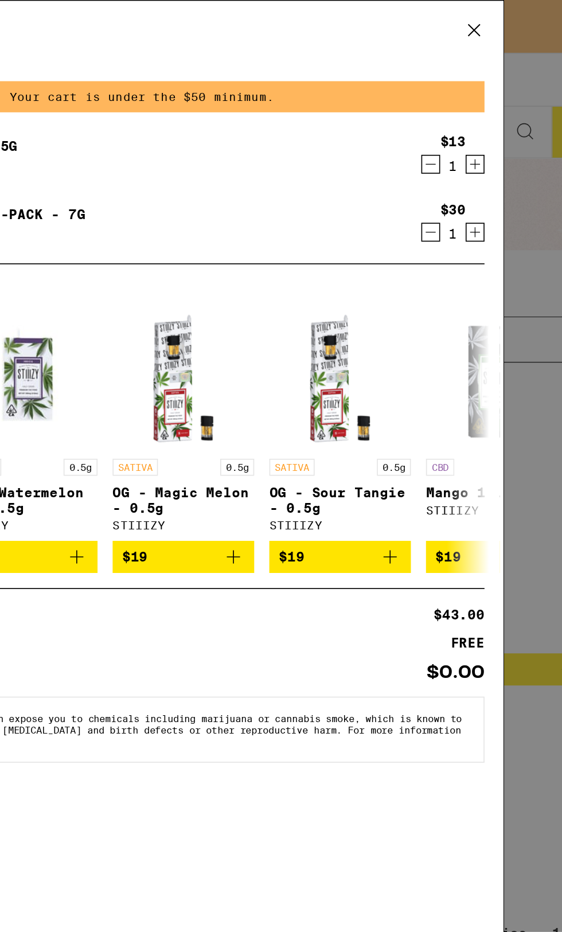
click at [492, 19] on button at bounding box center [483, 19] width 36 height 37
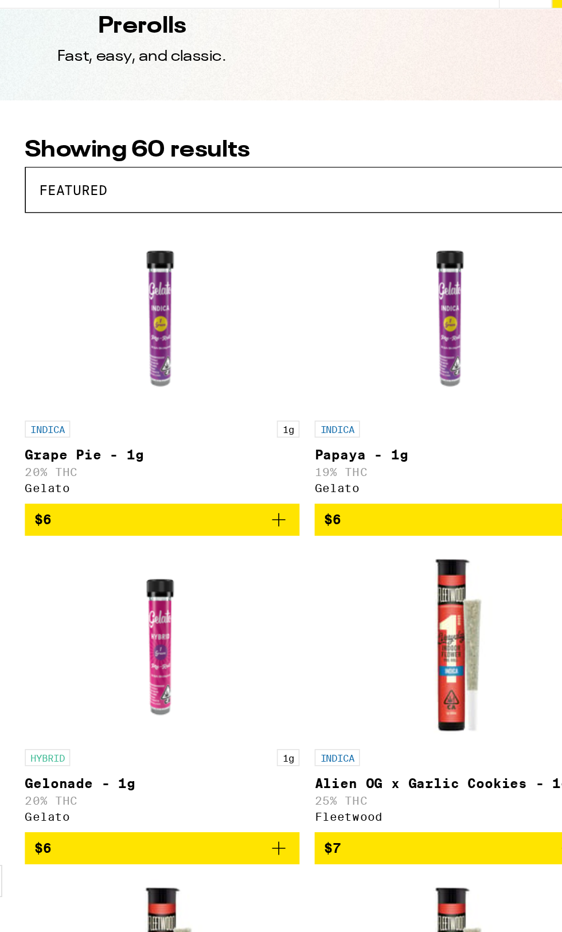
scroll to position [19, 0]
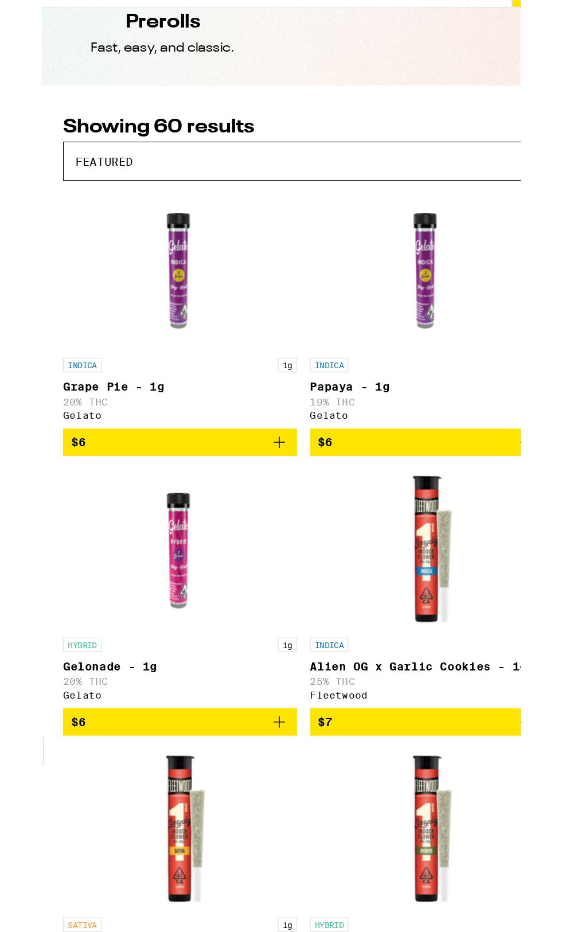
click at [367, 613] on icon "Add to bag" at bounding box center [364, 606] width 14 height 14
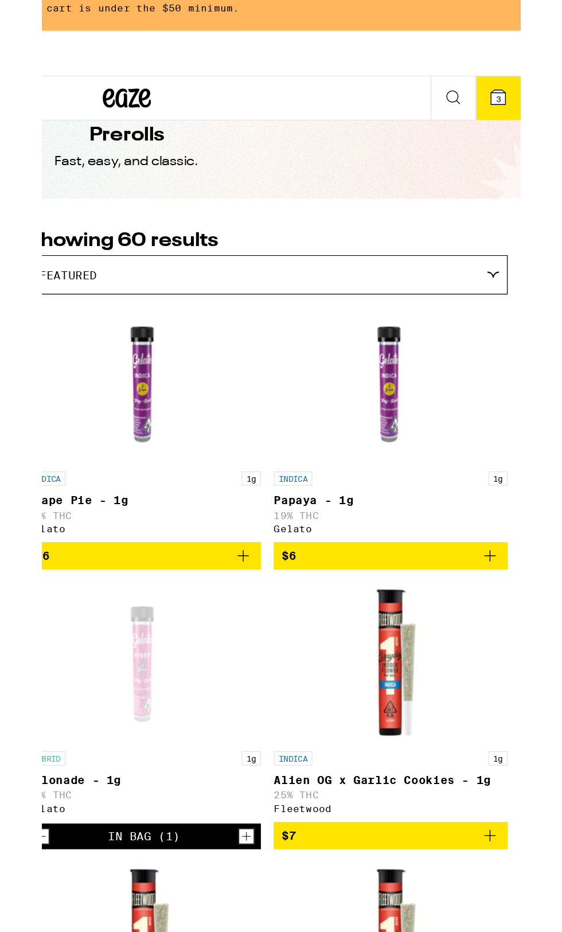
scroll to position [0, 0]
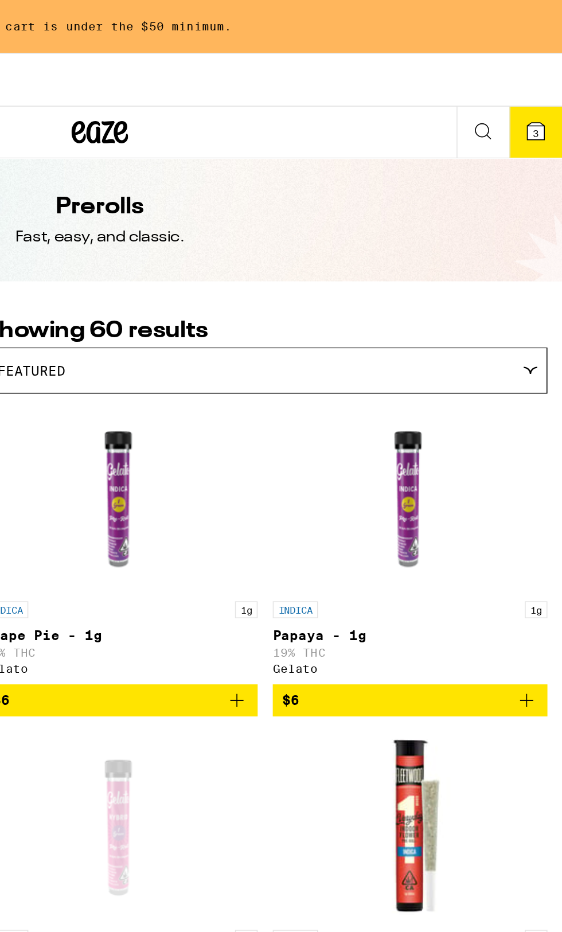
click at [543, 81] on icon at bounding box center [546, 80] width 10 height 10
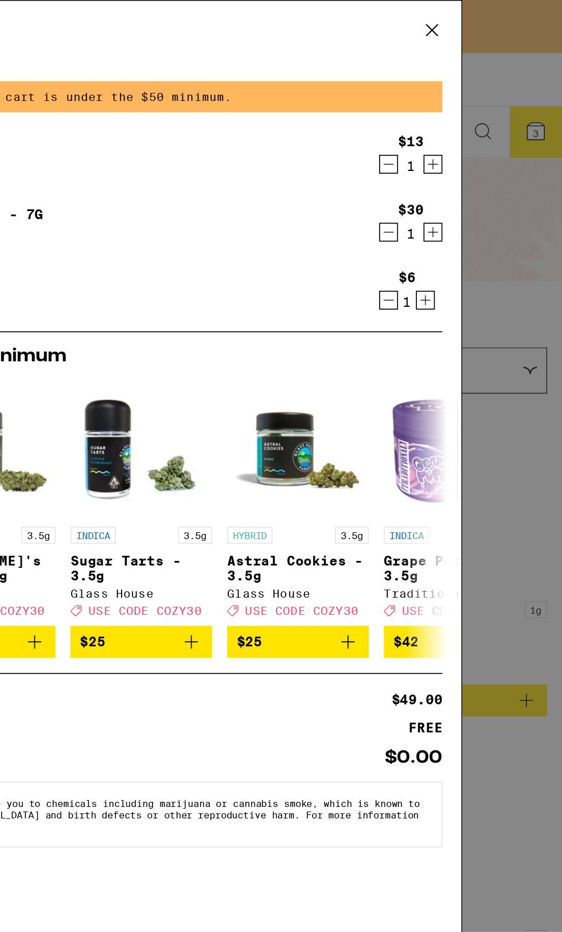
click at [456, 182] on icon "Decrement" at bounding box center [456, 182] width 6 height 0
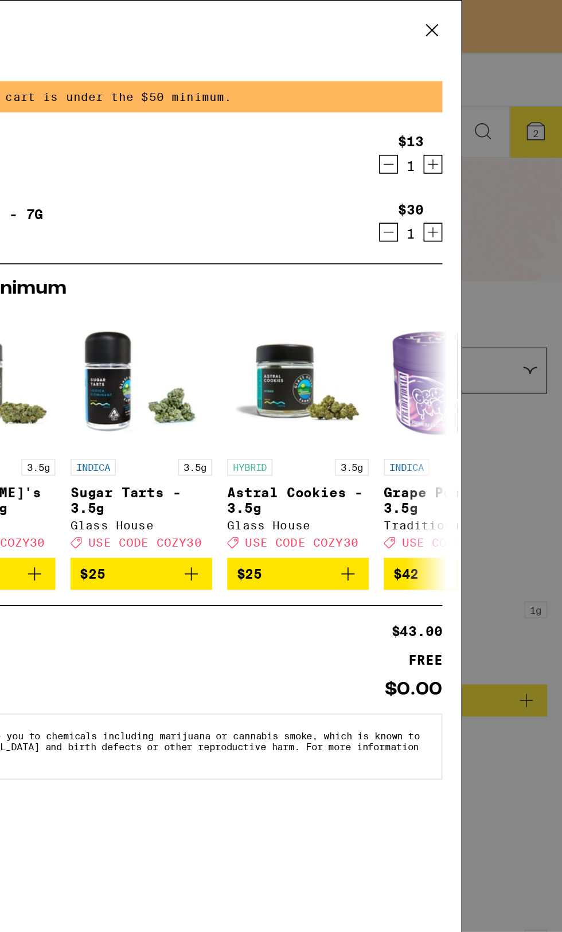
click at [486, 104] on icon "Increment" at bounding box center [483, 100] width 10 height 14
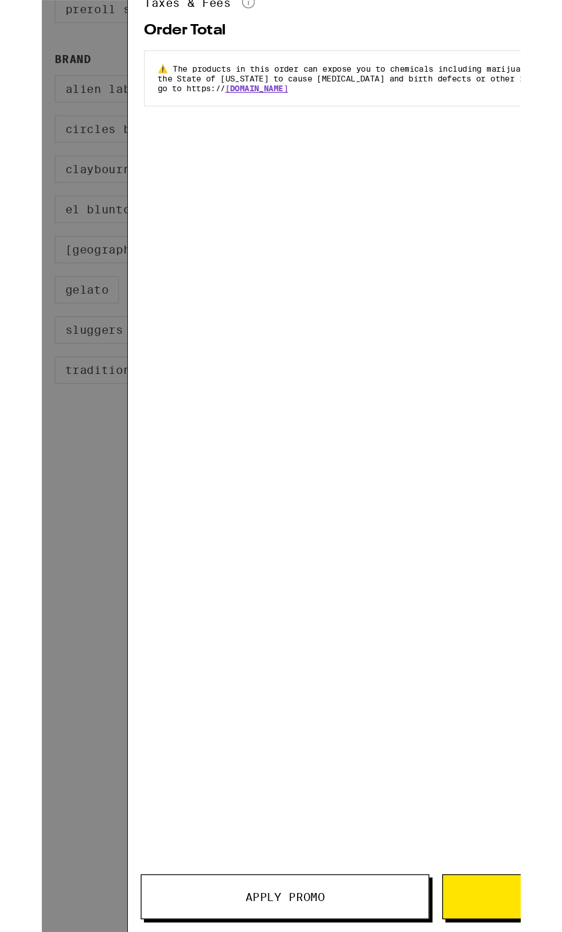
scroll to position [9, 0]
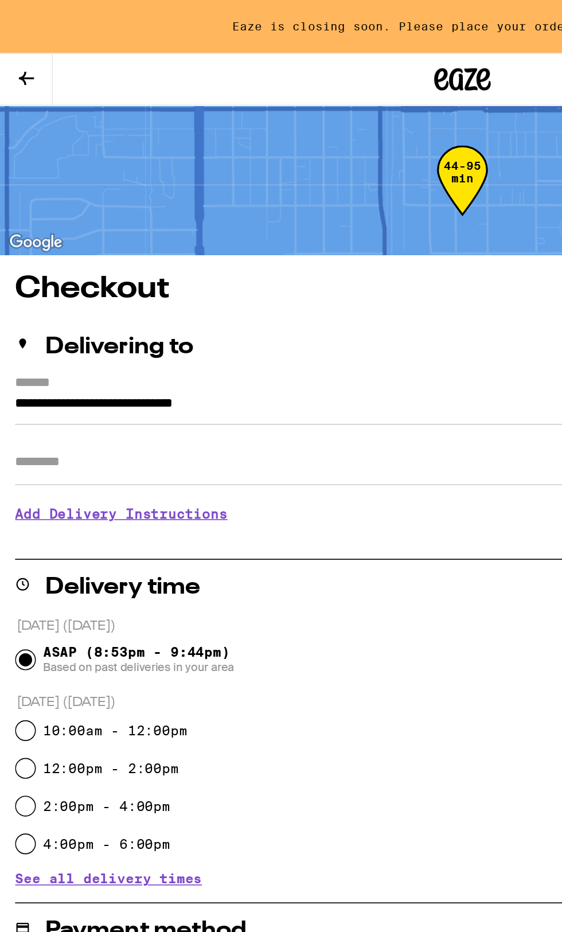
click at [277, 279] on input "Apt/Suite" at bounding box center [280, 281] width 543 height 28
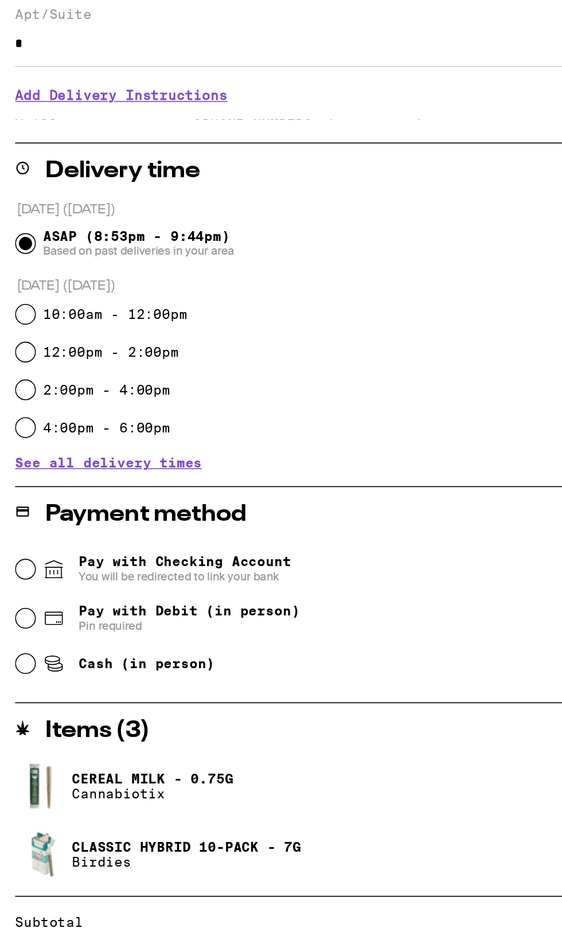
type input "*"
click at [30, 640] on icon at bounding box center [33, 638] width 10 height 7
click at [21, 640] on input "Pay with Debit (in person) Pin required" at bounding box center [15, 638] width 11 height 11
radio input "true"
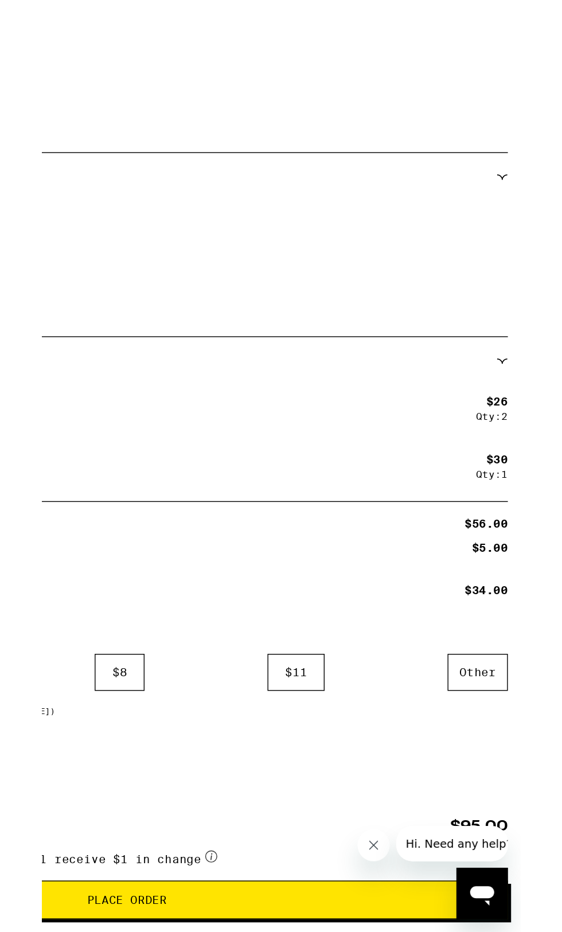
scroll to position [23, 0]
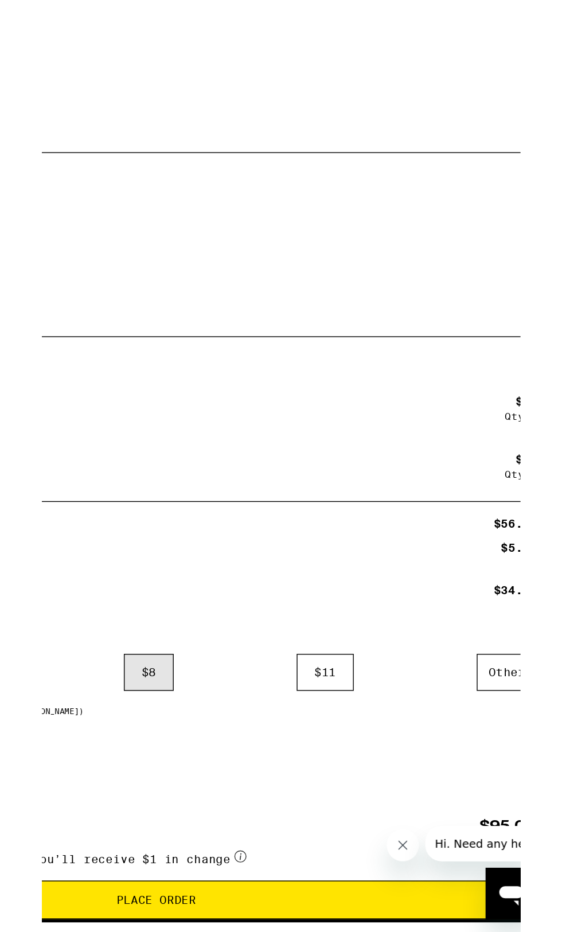
click at [281, 915] on div "$ 8" at bounding box center [276, 908] width 36 height 26
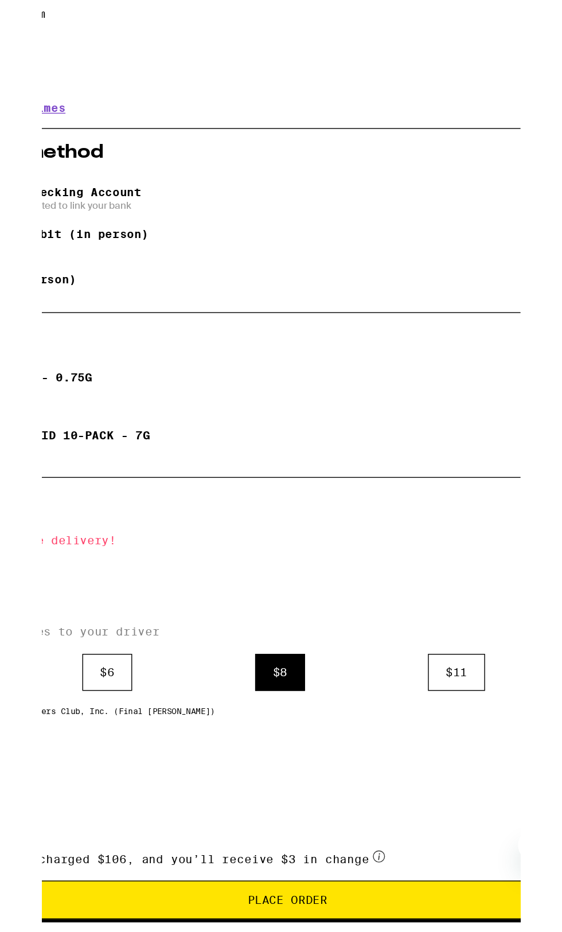
scroll to position [41, 0]
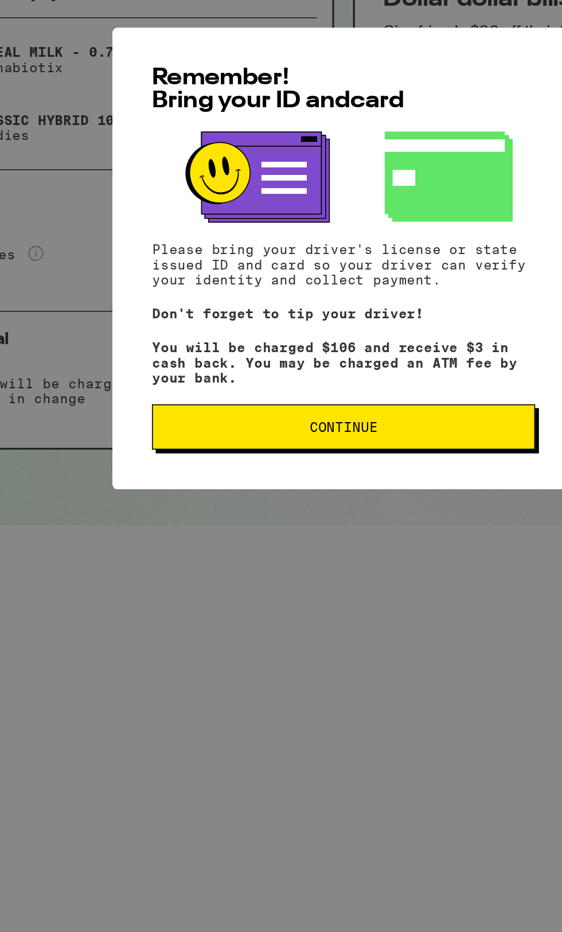
click at [356, 572] on span "Continue" at bounding box center [280, 568] width 213 height 8
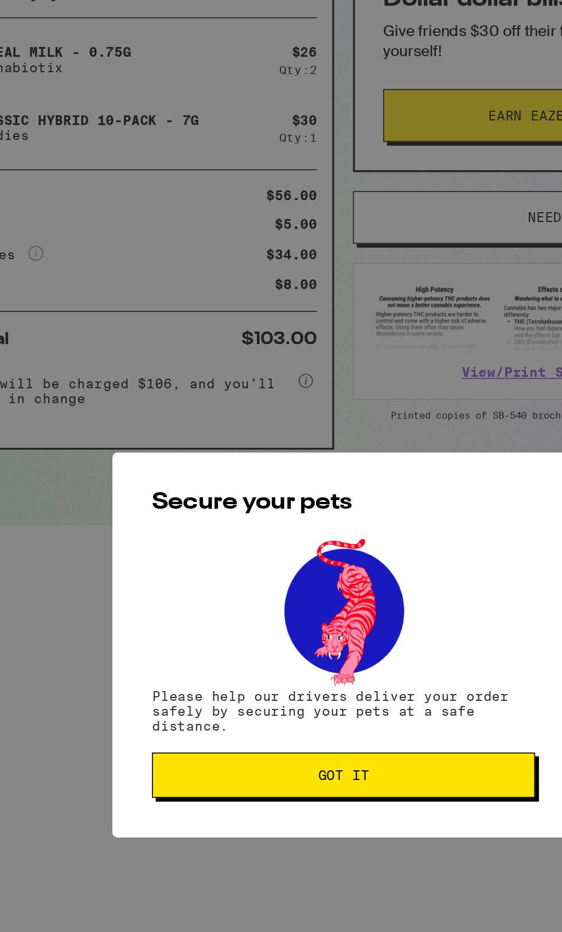
click at [348, 549] on span "Got it" at bounding box center [280, 545] width 213 height 8
